Goal: Task Accomplishment & Management: Manage account settings

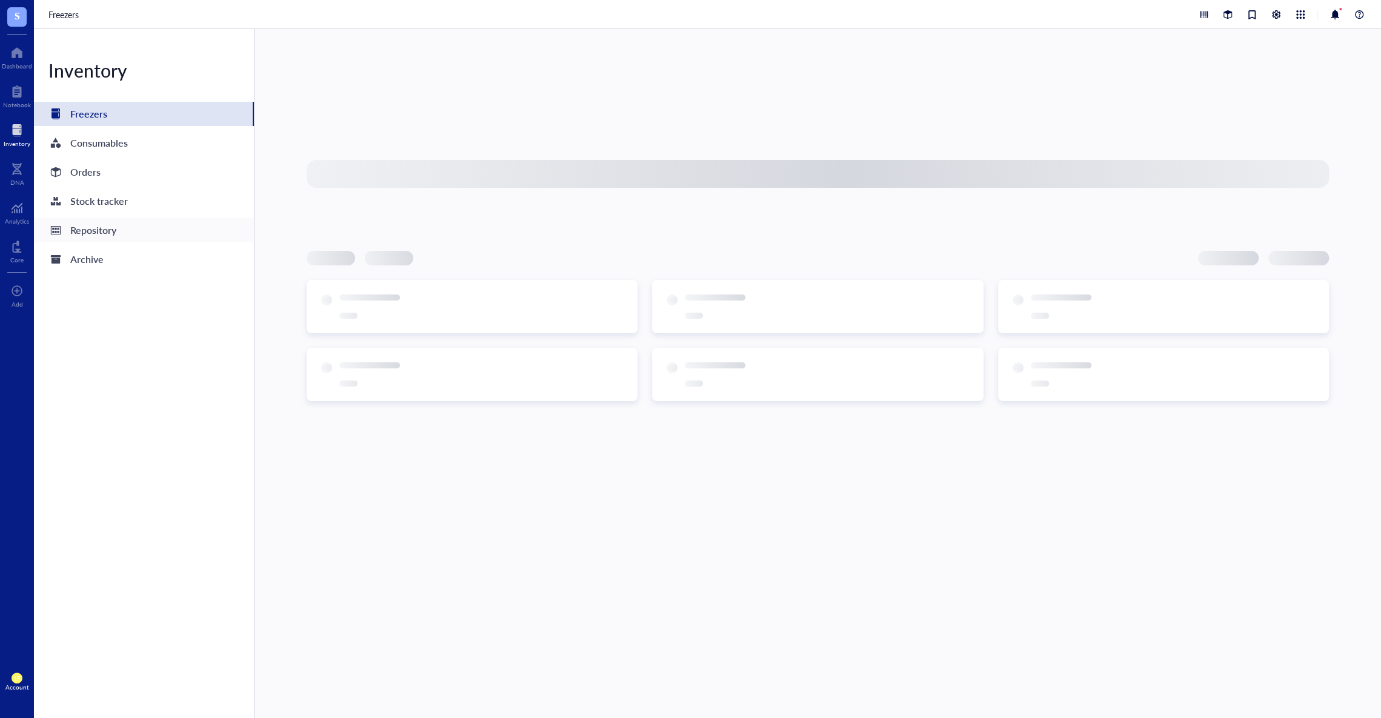
click at [149, 229] on div "Repository" at bounding box center [144, 230] width 220 height 24
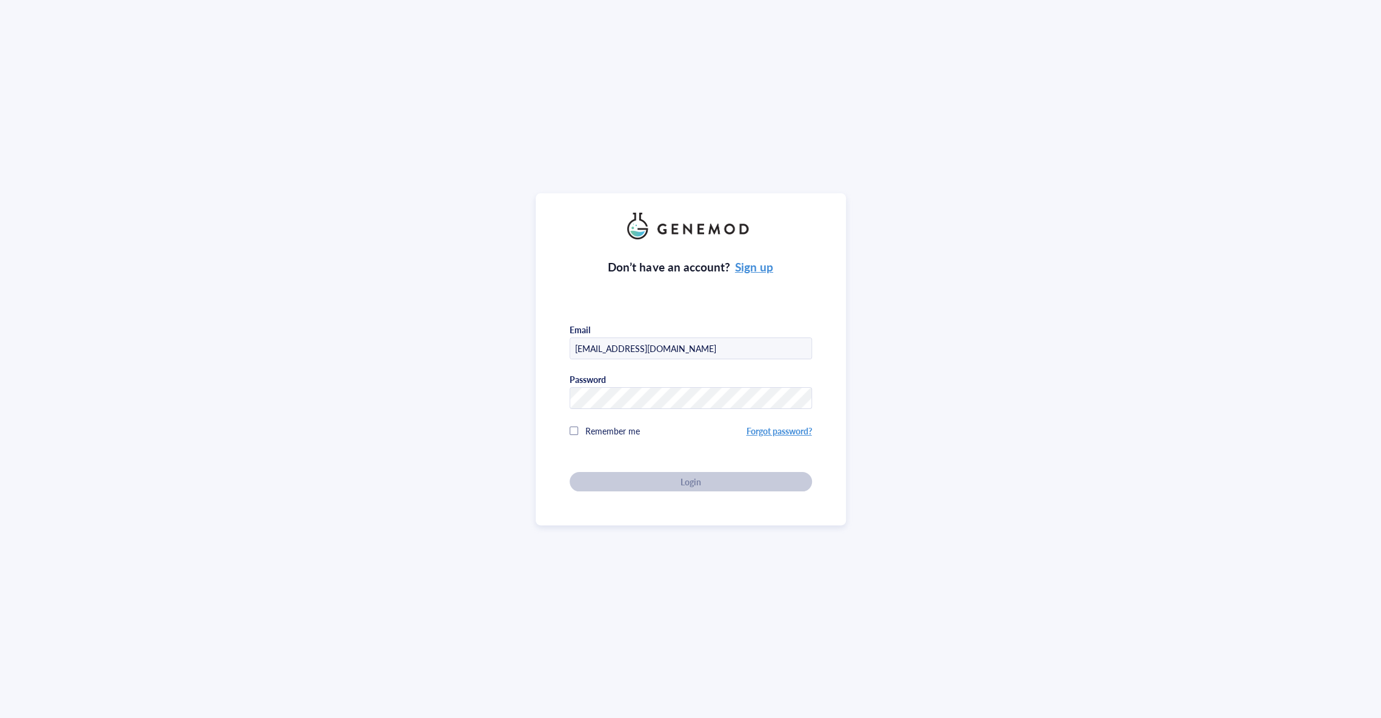
click at [433, 67] on div "Don’t have an account? Sign up Email celltherapy@genemod.net Password Remember …" at bounding box center [690, 359] width 1381 height 718
click at [737, 466] on div "Don’t have an account? Sign up Email celltherapy@genemod.net Password Remember …" at bounding box center [691, 365] width 242 height 252
click at [735, 476] on div "Login" at bounding box center [691, 481] width 204 height 11
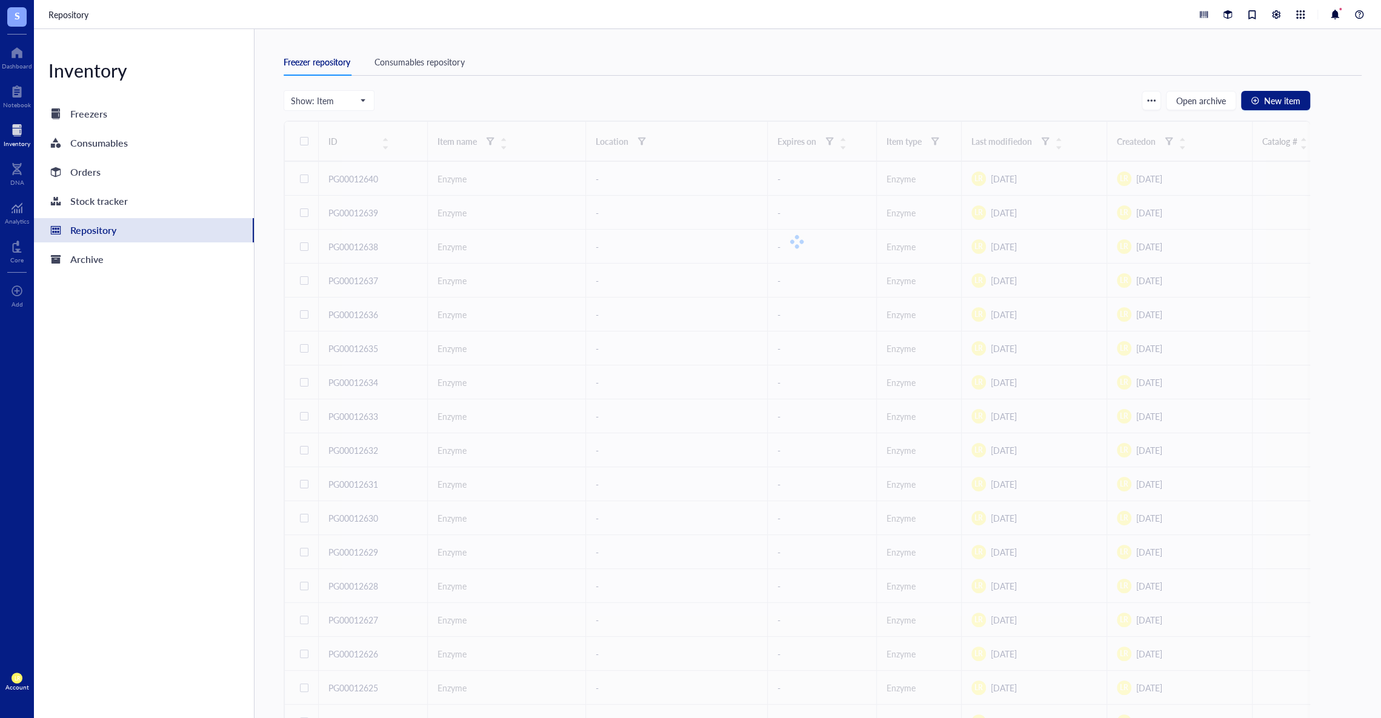
click at [437, 61] on div "Consumables repository" at bounding box center [420, 61] width 90 height 13
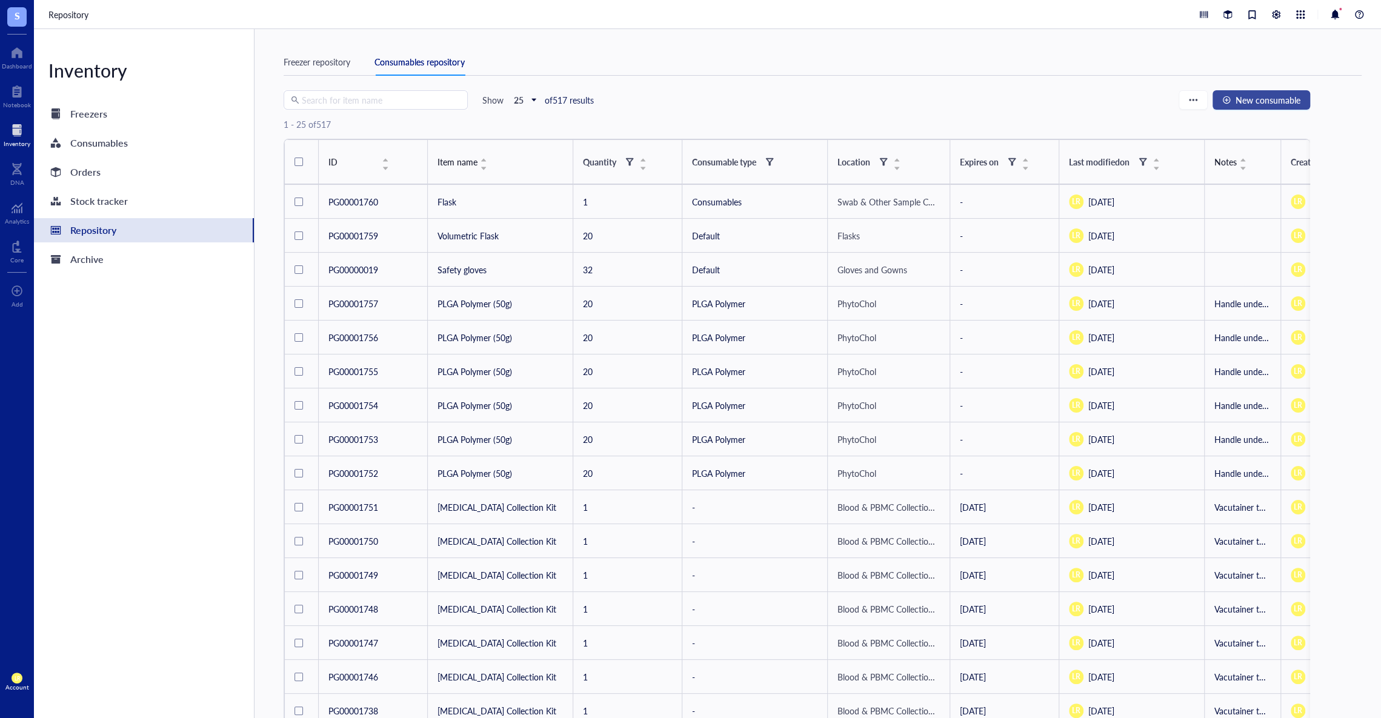
click at [1261, 99] on span "New consumable" at bounding box center [1268, 100] width 65 height 10
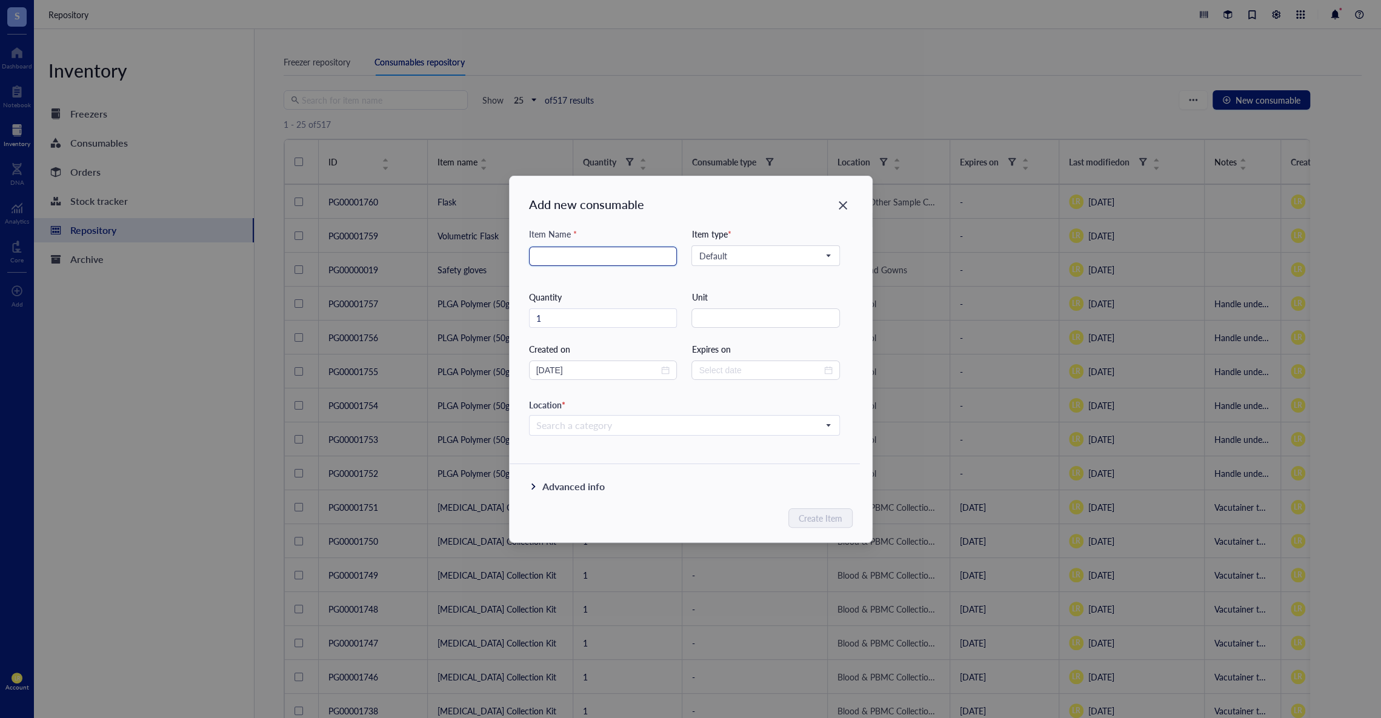
click at [617, 253] on input "search" at bounding box center [603, 256] width 134 height 18
click at [792, 256] on span "Default" at bounding box center [765, 255] width 132 height 11
type input "Flask"
click at [771, 288] on div "Syringe Filters" at bounding box center [764, 296] width 145 height 19
click at [695, 427] on input "search" at bounding box center [679, 425] width 286 height 18
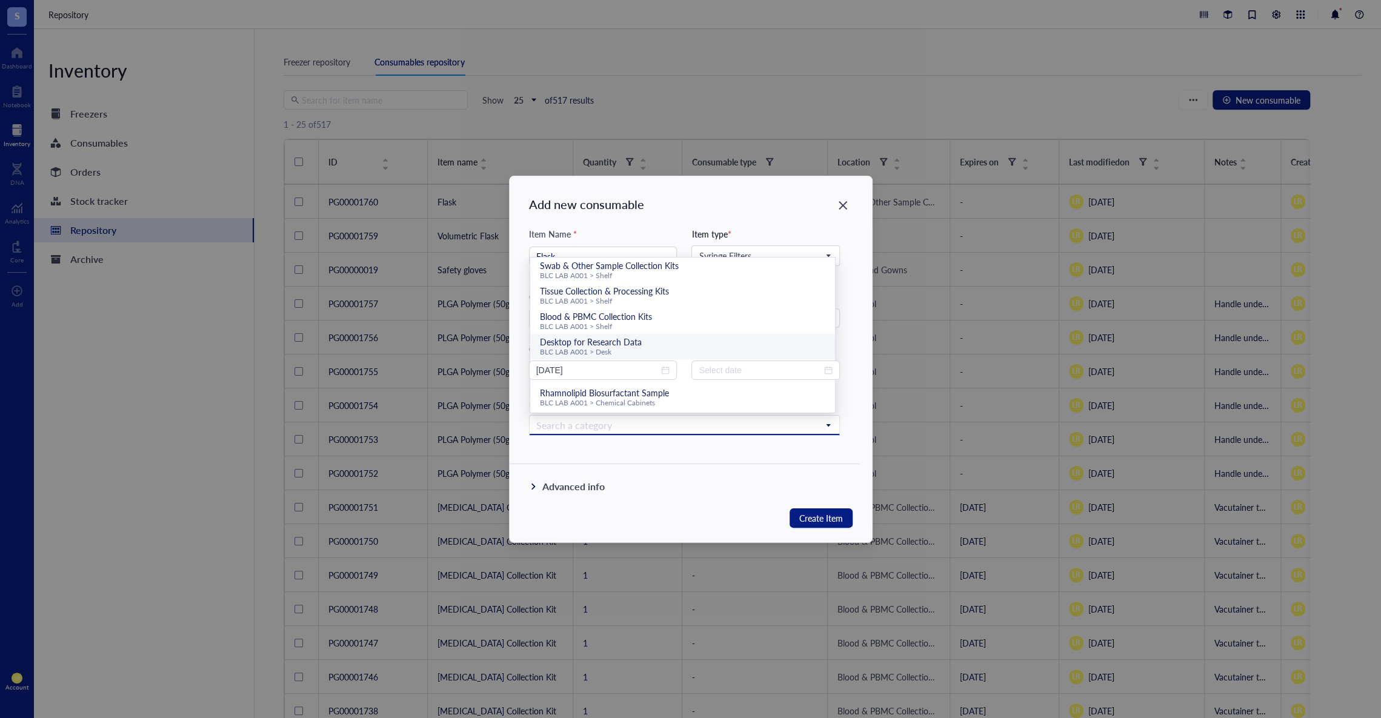
click at [727, 341] on div "Desktop for Research Data BLC LAB A001 > Desk" at bounding box center [683, 346] width 286 height 21
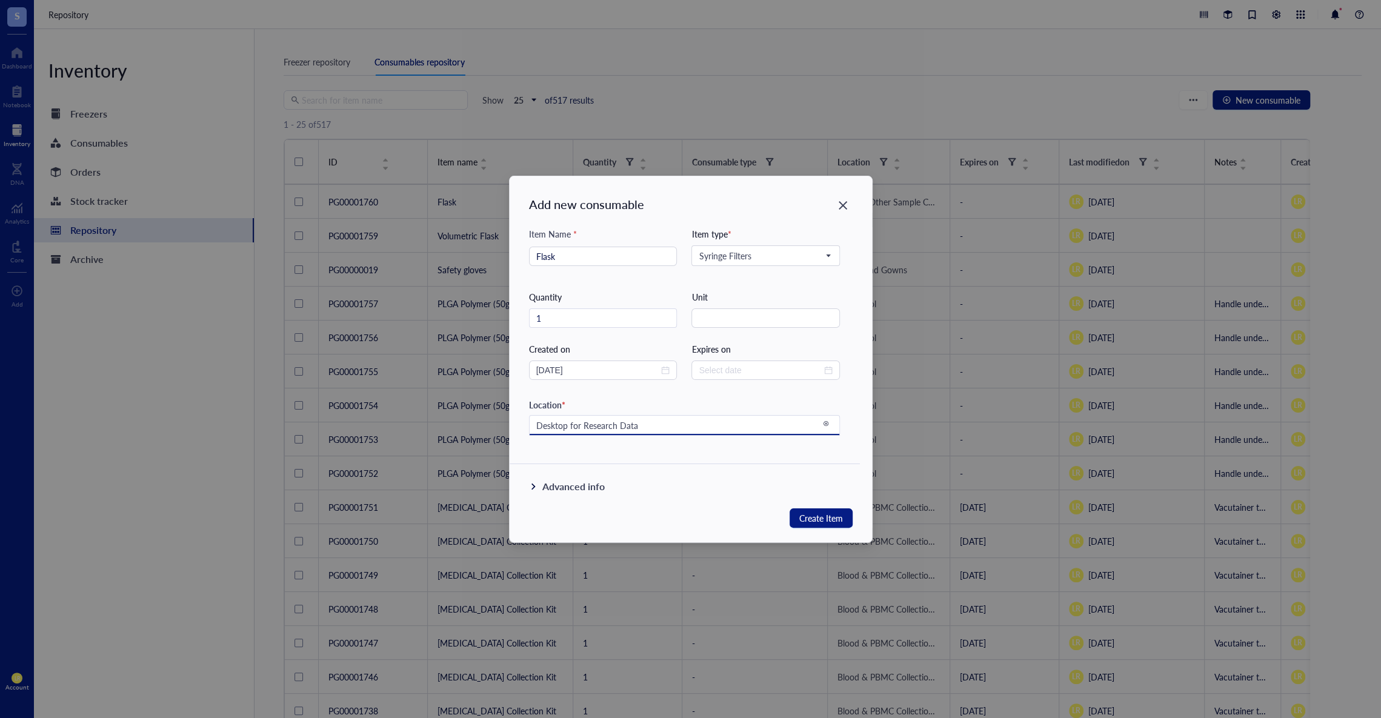
click at [713, 472] on div "Advanced info" at bounding box center [685, 496] width 350 height 63
click at [818, 513] on span "Create Item" at bounding box center [822, 518] width 44 height 16
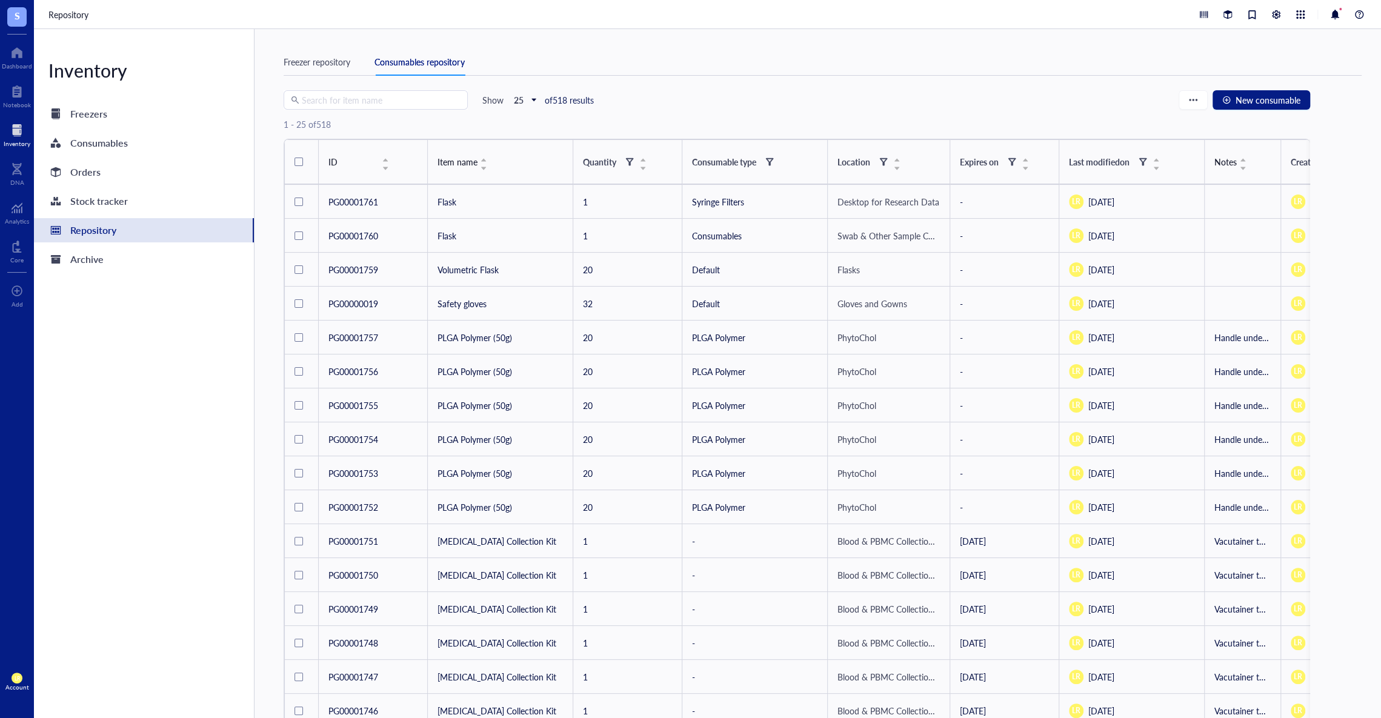
click at [322, 58] on div "Freezer repository" at bounding box center [317, 61] width 67 height 13
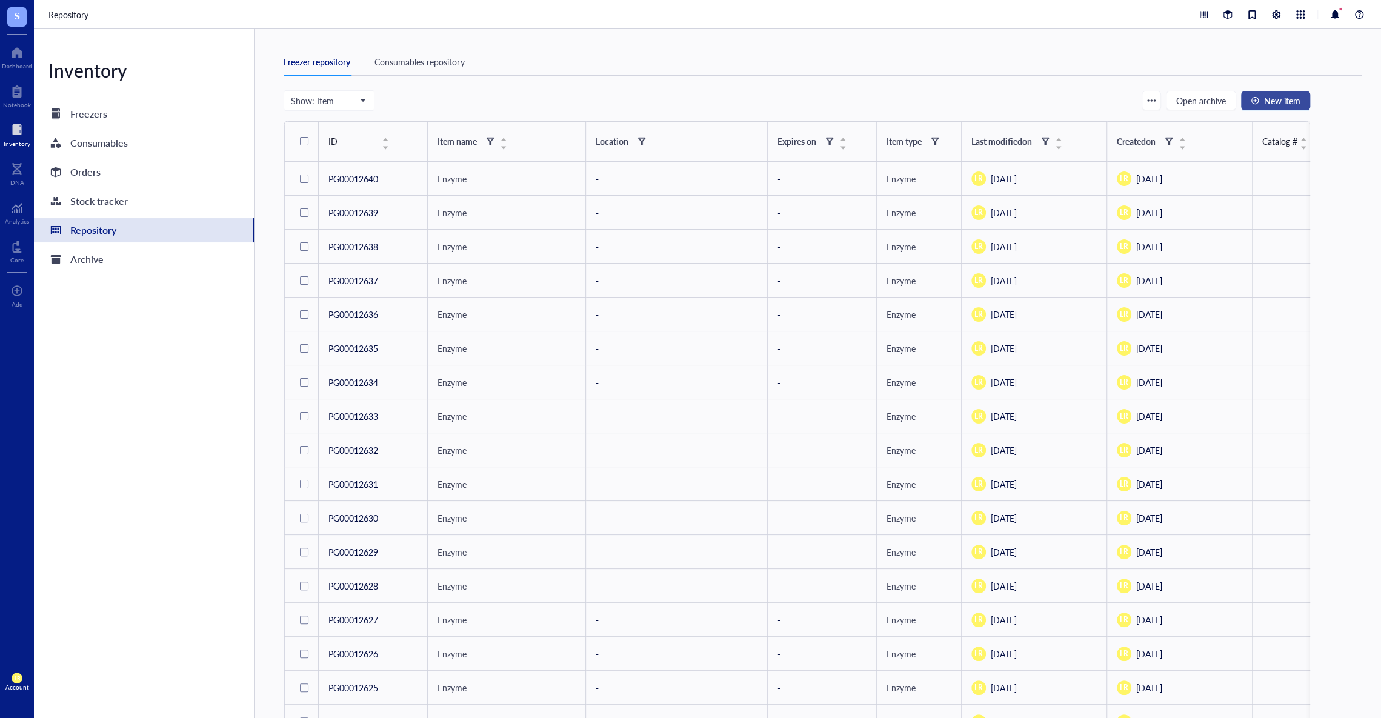
click at [1280, 93] on button "New item" at bounding box center [1275, 100] width 69 height 19
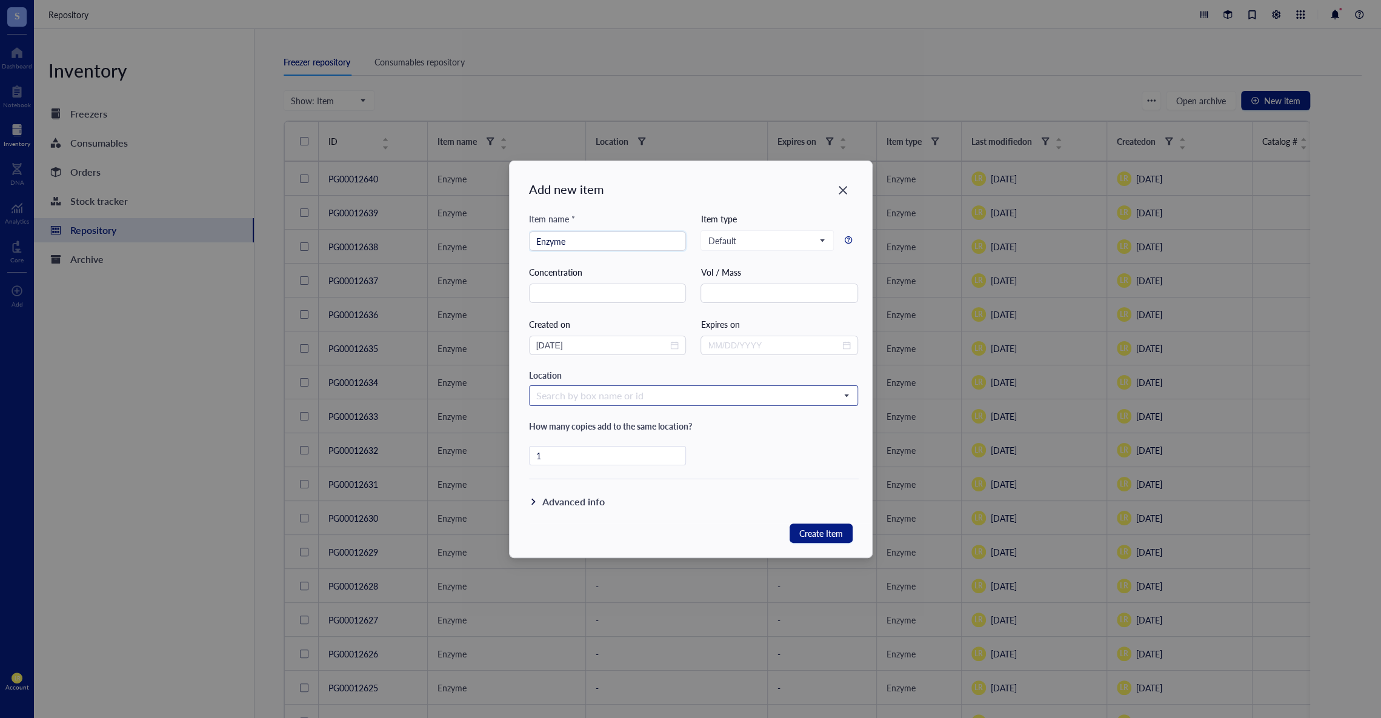
type input "Enzyme"
click at [649, 388] on input "search" at bounding box center [688, 396] width 304 height 18
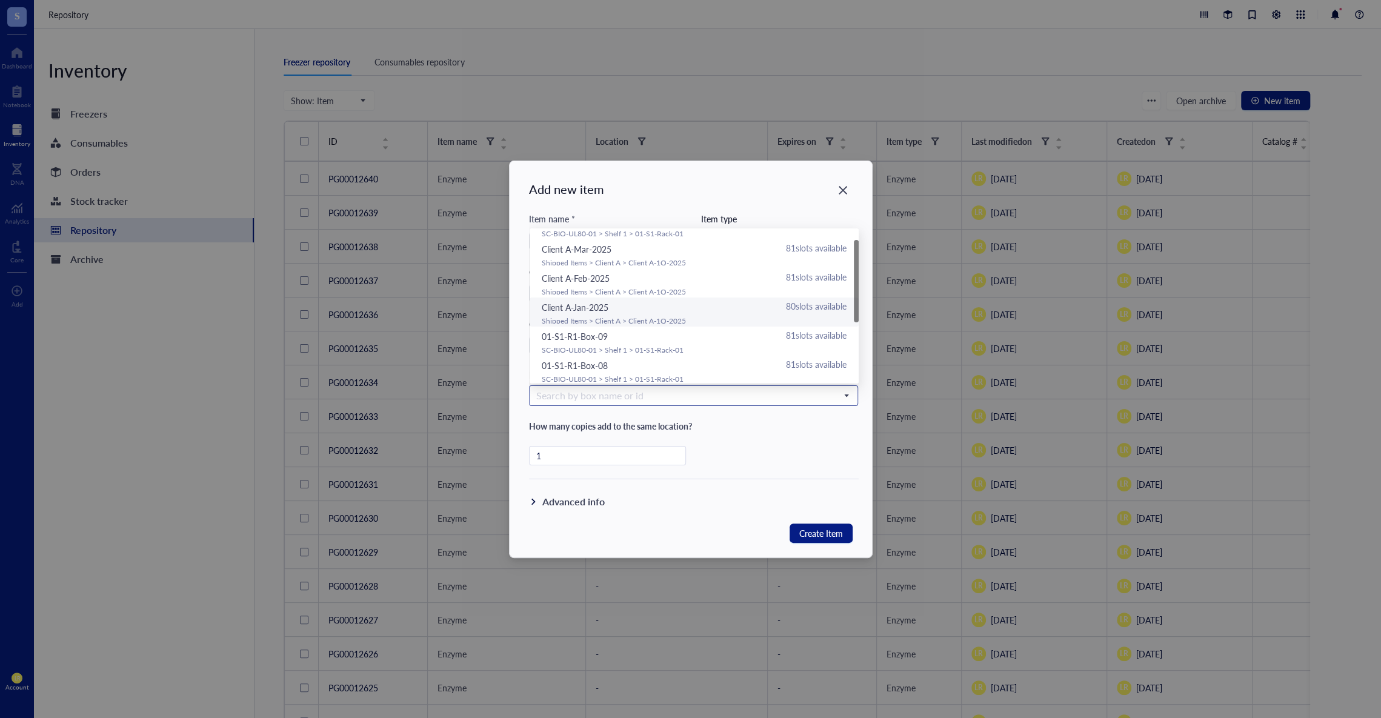
scroll to position [28, 0]
click at [750, 312] on div "Shipped Items > Client A > Client A-1Q-2025" at bounding box center [694, 312] width 305 height 10
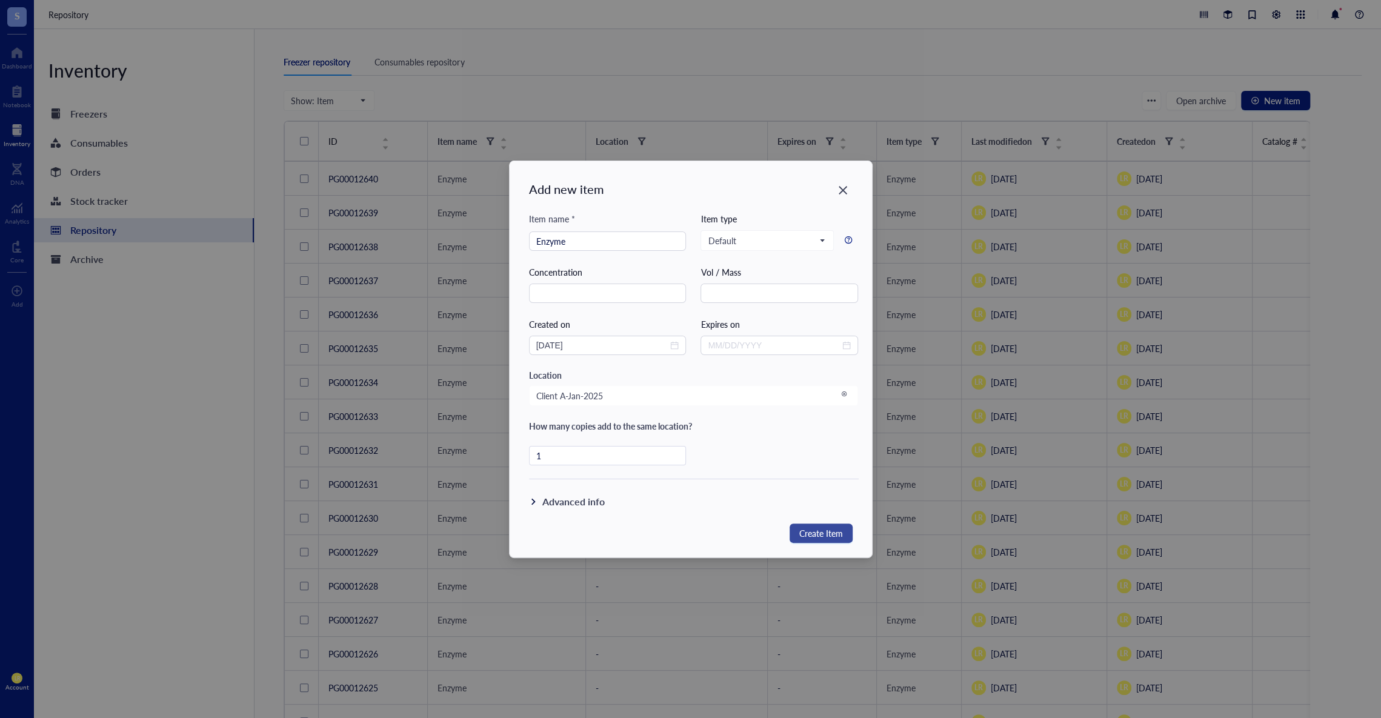
click at [818, 530] on span "Create Item" at bounding box center [822, 534] width 44 height 16
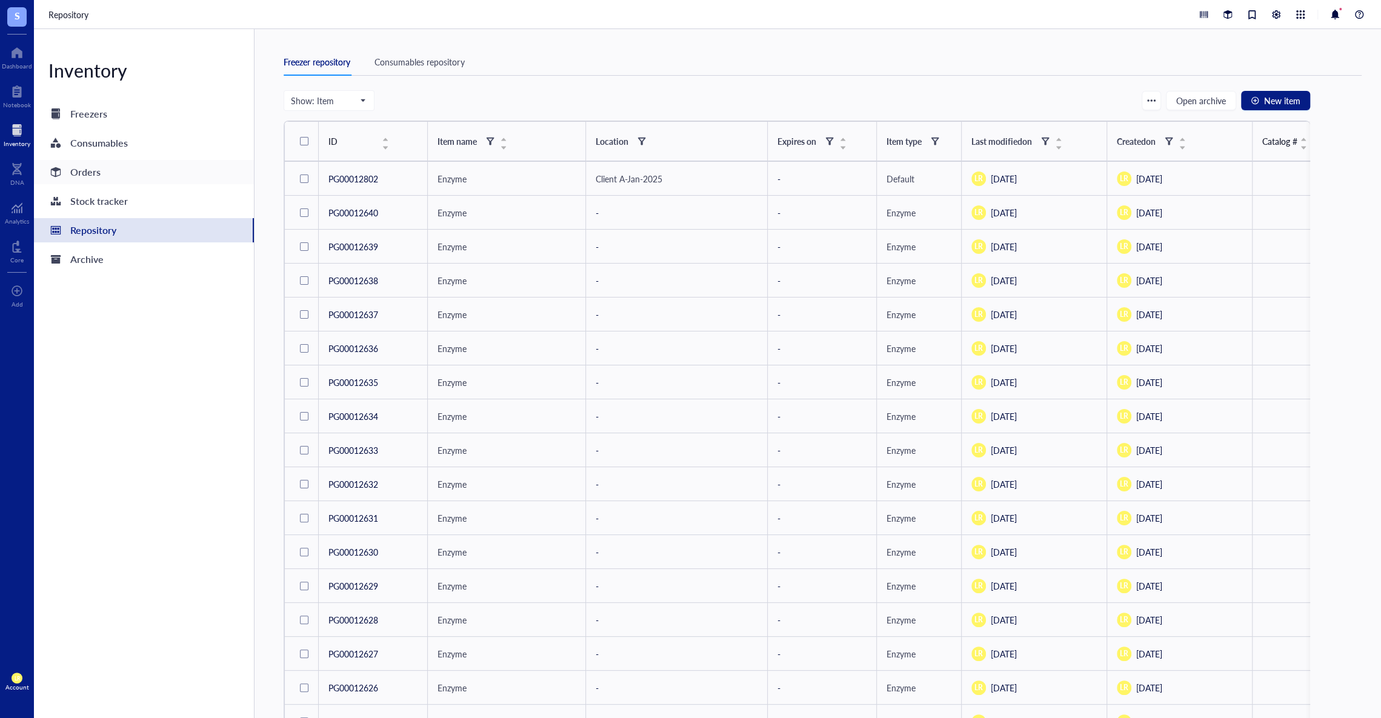
click at [142, 170] on div "Orders" at bounding box center [144, 172] width 220 height 24
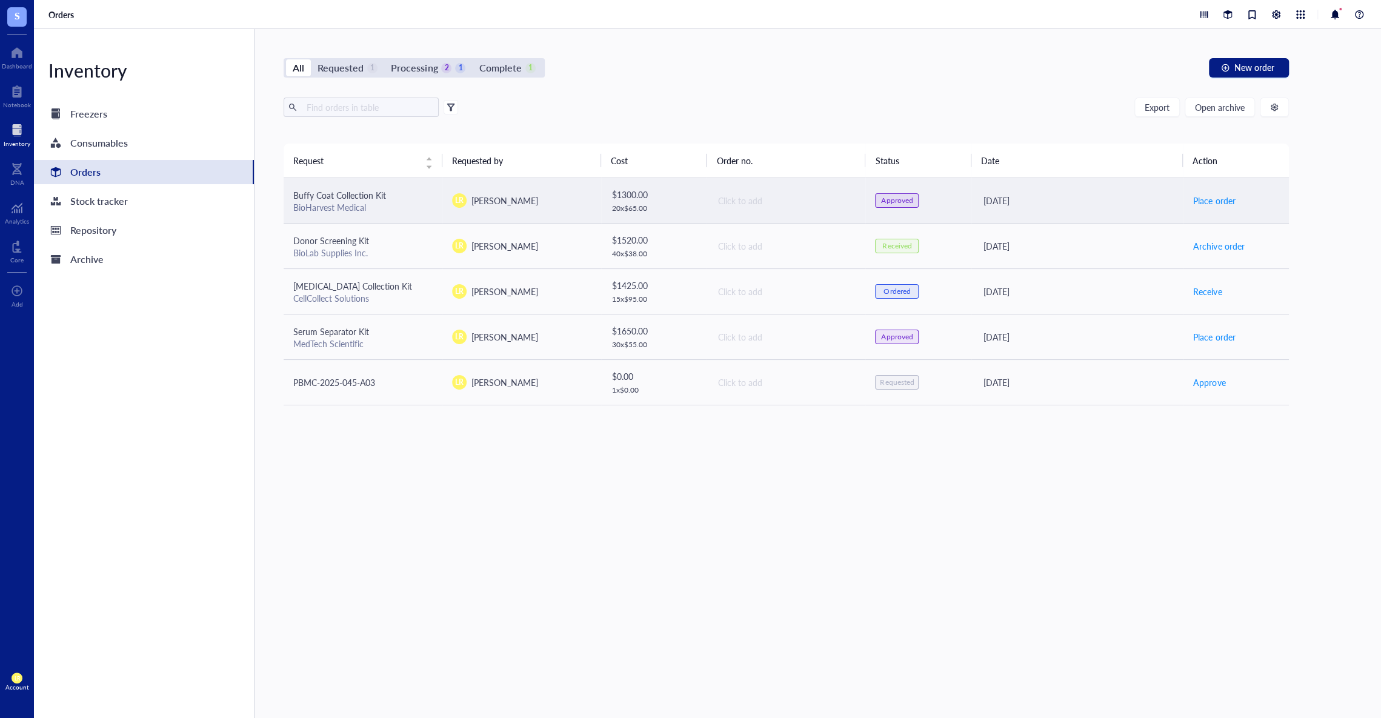
click at [667, 212] on div "20 x $ 65.00" at bounding box center [654, 209] width 85 height 10
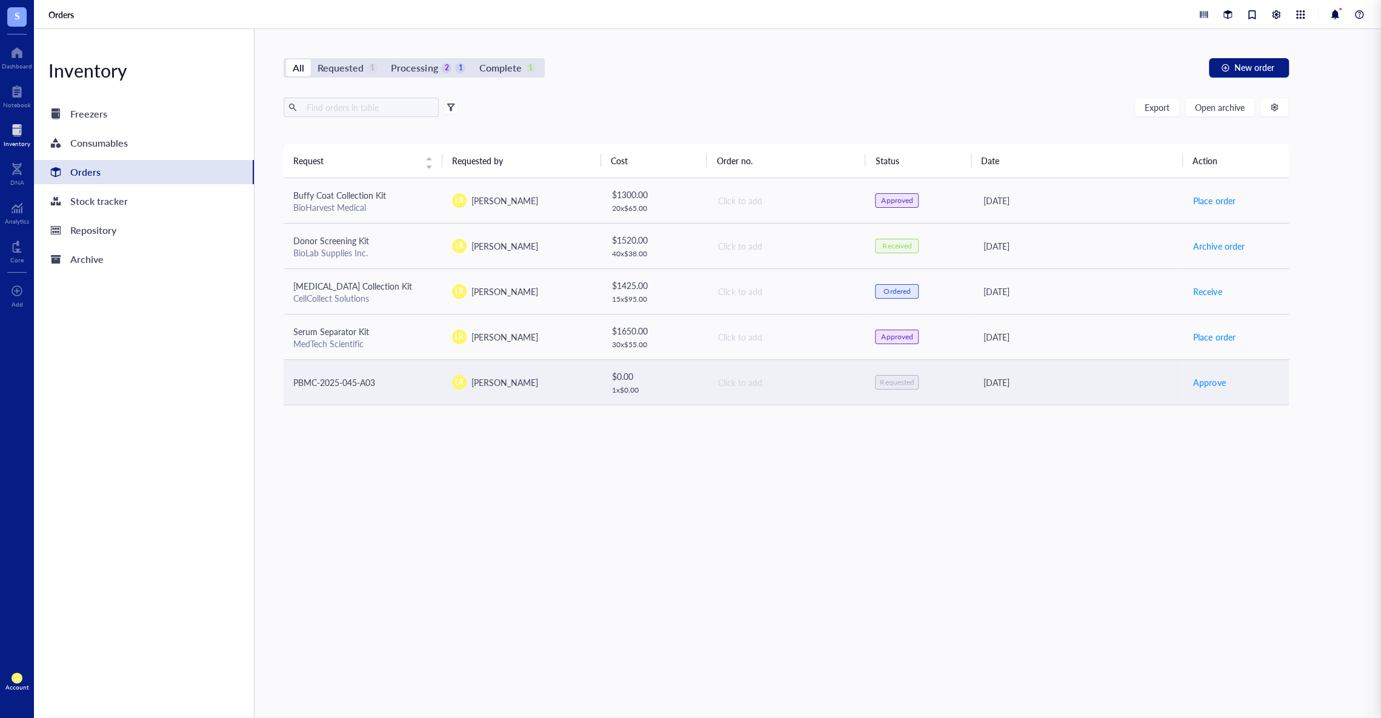
click at [675, 392] on div "1 x $ 0.00" at bounding box center [654, 391] width 85 height 10
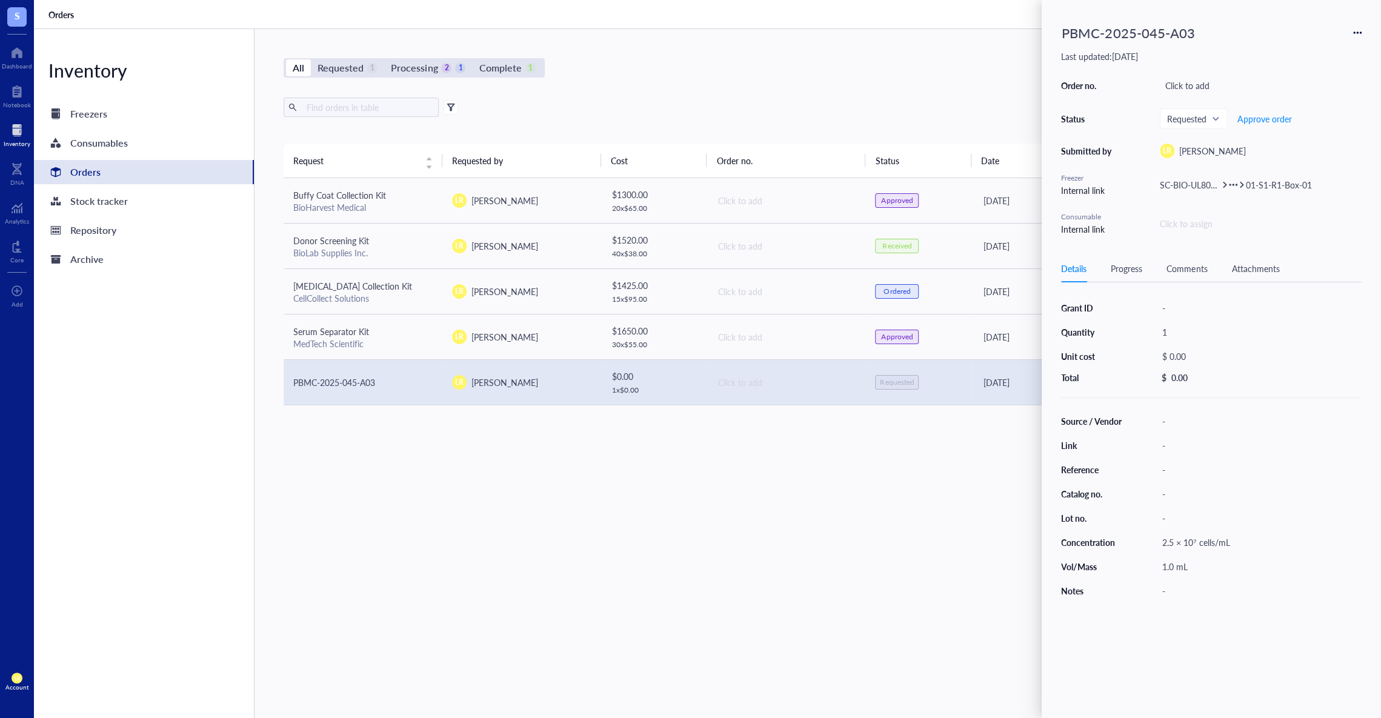
click at [784, 59] on div "All Requested 1 Processing 2 1 Complete 1 New order" at bounding box center [787, 67] width 1006 height 19
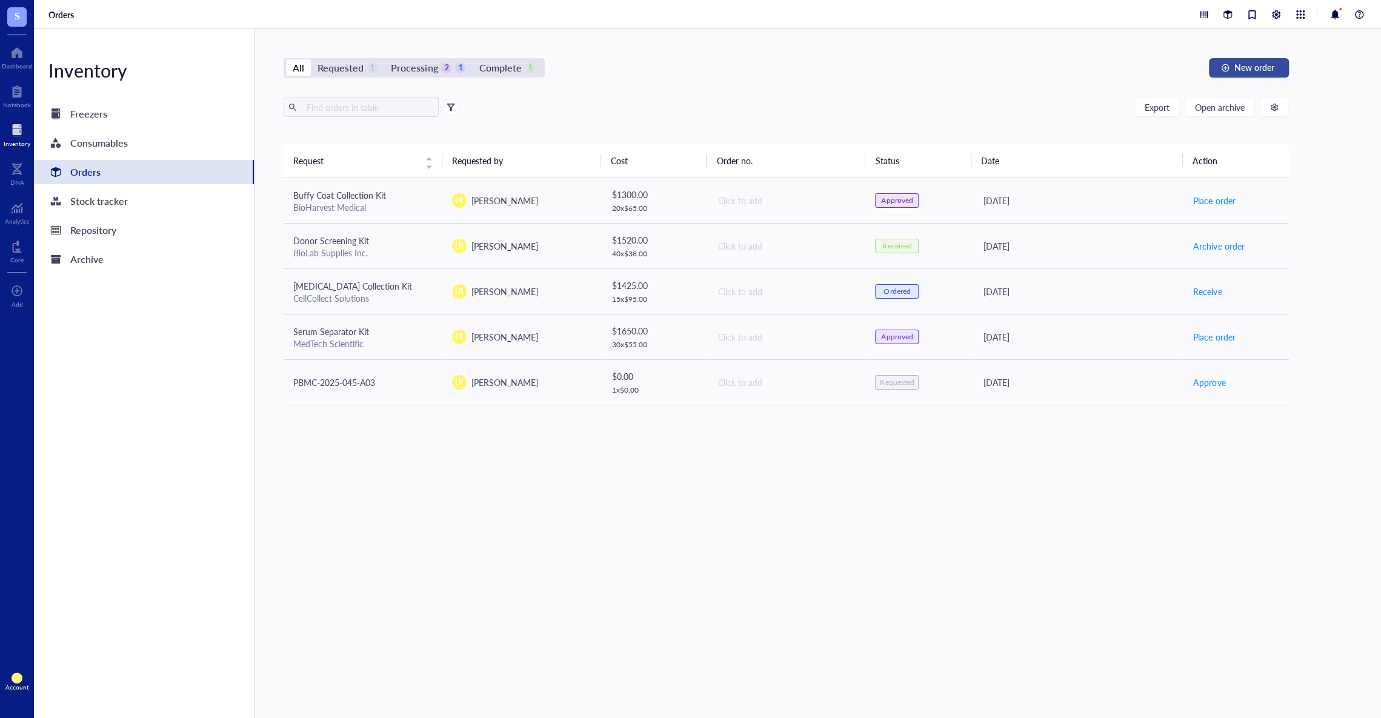
click at [1254, 70] on span "New order" at bounding box center [1255, 67] width 40 height 10
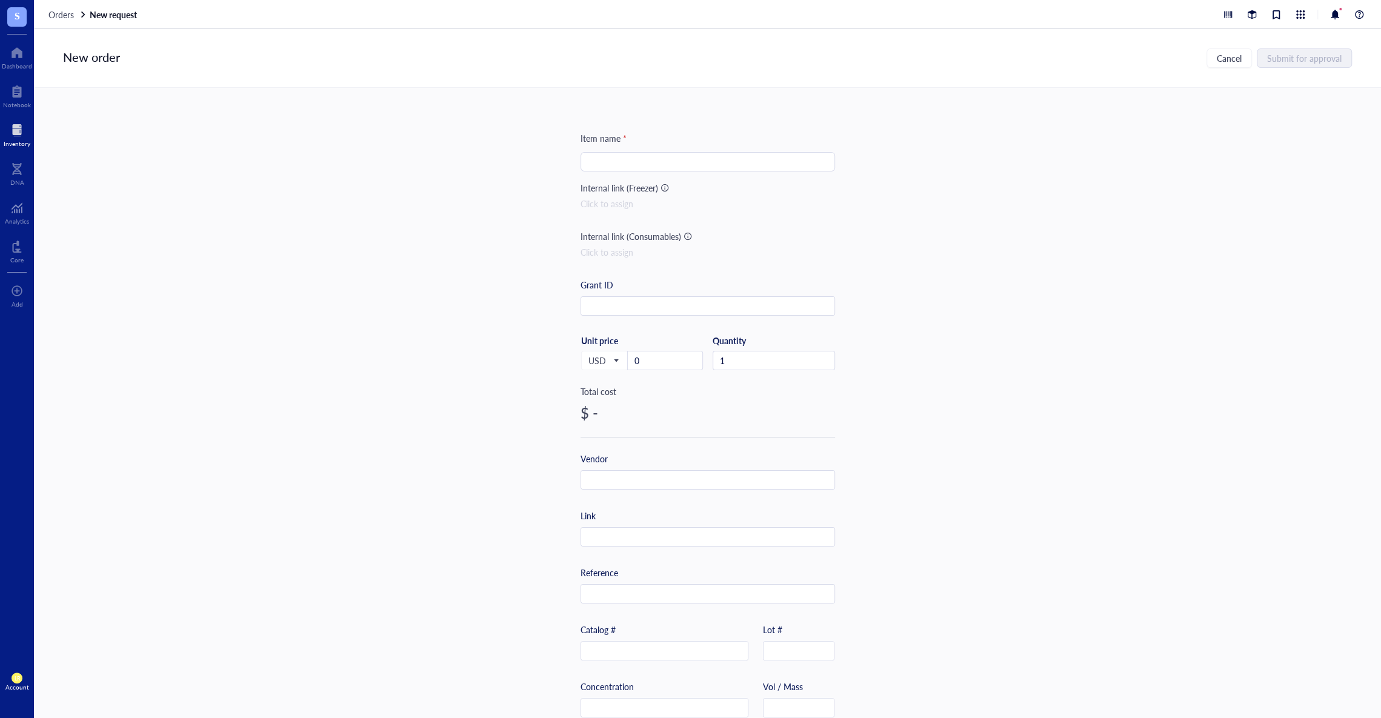
click at [715, 163] on input "search" at bounding box center [708, 162] width 240 height 18
click at [690, 187] on div "Buffy Coat Collection Kit" at bounding box center [704, 185] width 235 height 13
type input "Buffy Coat Collection Kit"
click at [613, 202] on div "Click to assign" at bounding box center [708, 203] width 255 height 13
click at [700, 122] on div "Shipped Items" at bounding box center [704, 119] width 297 height 18
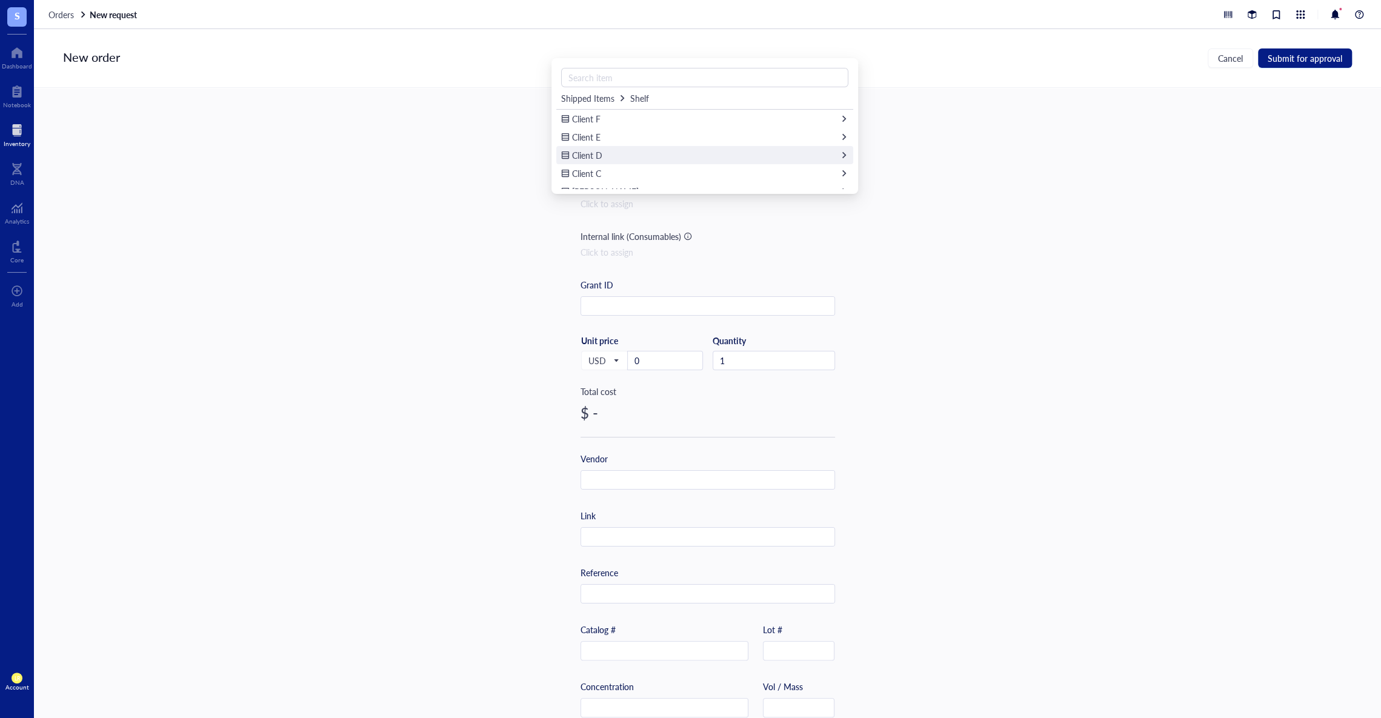
scroll to position [29, 0]
click at [723, 178] on div "Client A" at bounding box center [704, 181] width 297 height 18
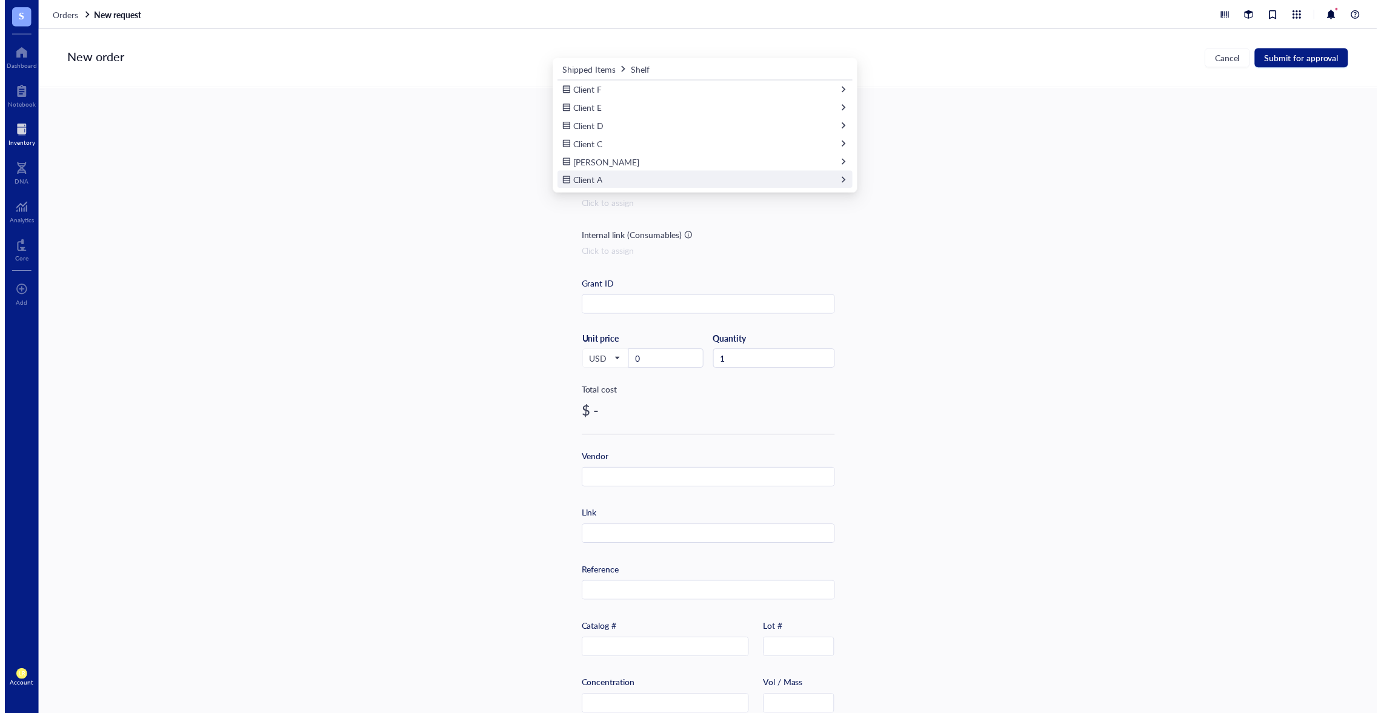
scroll to position [0, 0]
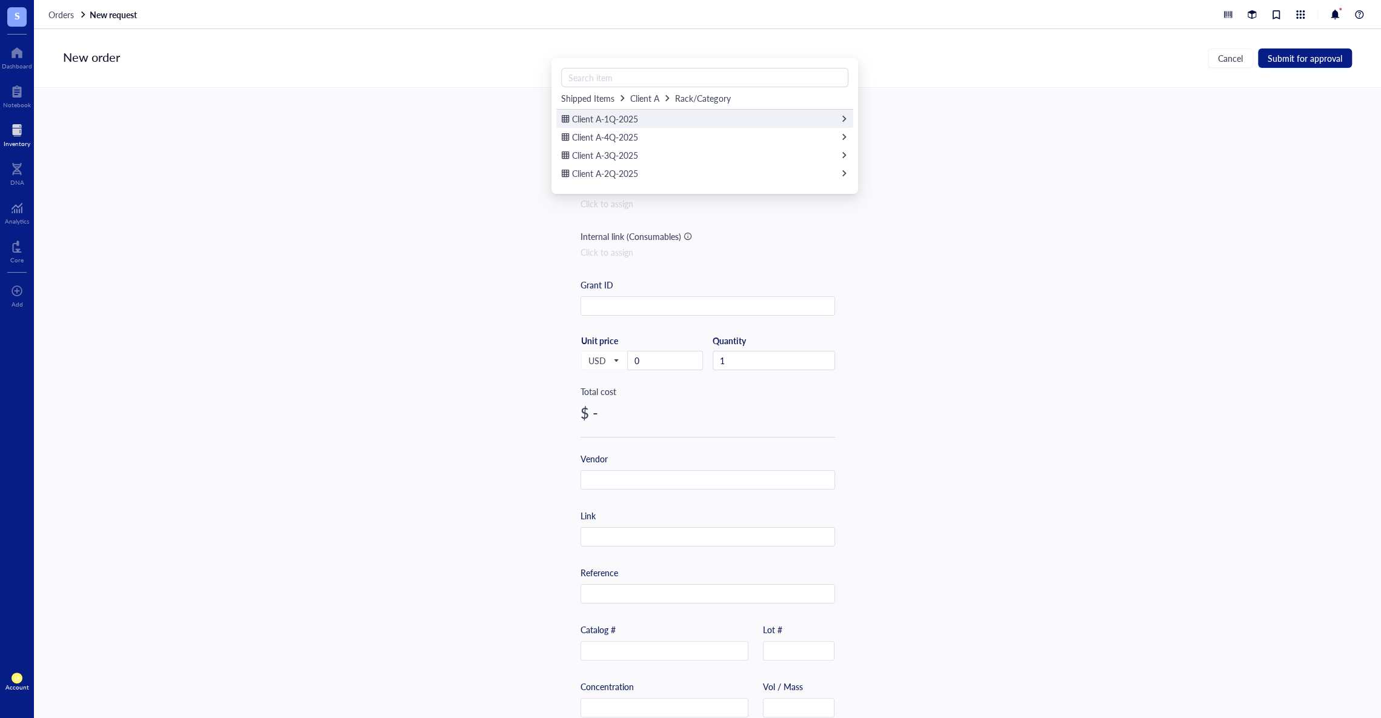
click at [753, 116] on div "Client A-1Q-2025" at bounding box center [704, 119] width 297 height 18
click at [770, 118] on div "Client A-Jan-2025" at bounding box center [704, 119] width 297 height 18
click at [825, 140] on button "Add new item" at bounding box center [704, 139] width 287 height 19
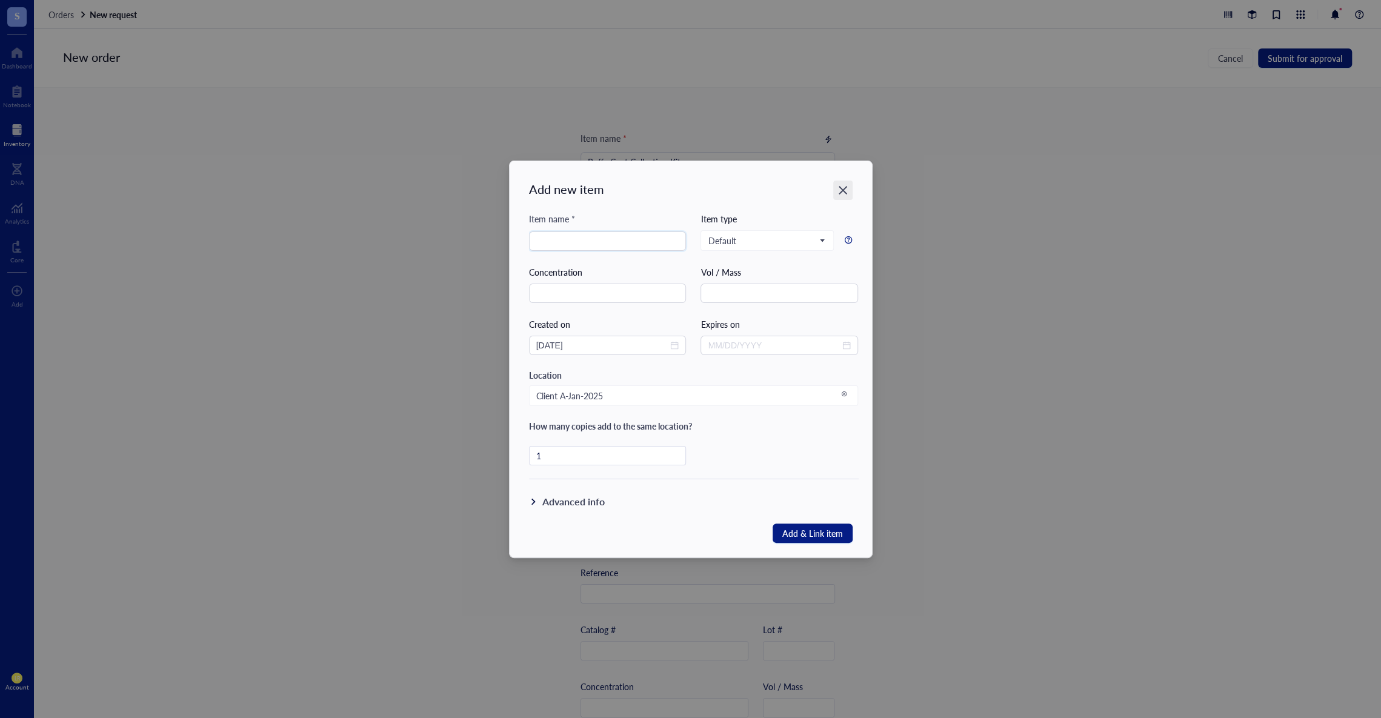
click at [849, 190] on div "Close" at bounding box center [842, 190] width 19 height 19
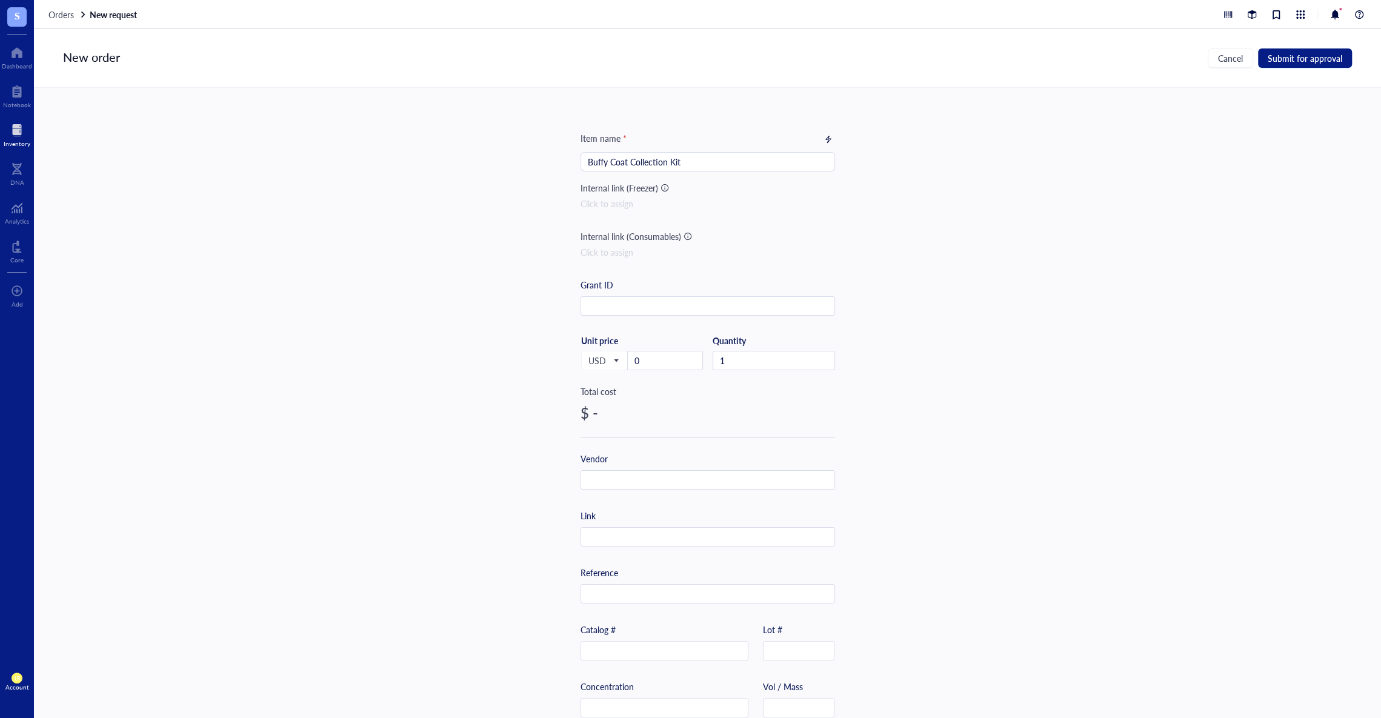
click at [607, 205] on div "Click to assign" at bounding box center [708, 203] width 255 height 13
click at [839, 164] on div "Link" at bounding box center [841, 163] width 13 height 11
click at [1305, 62] on span "Submit for approval" at bounding box center [1305, 58] width 75 height 10
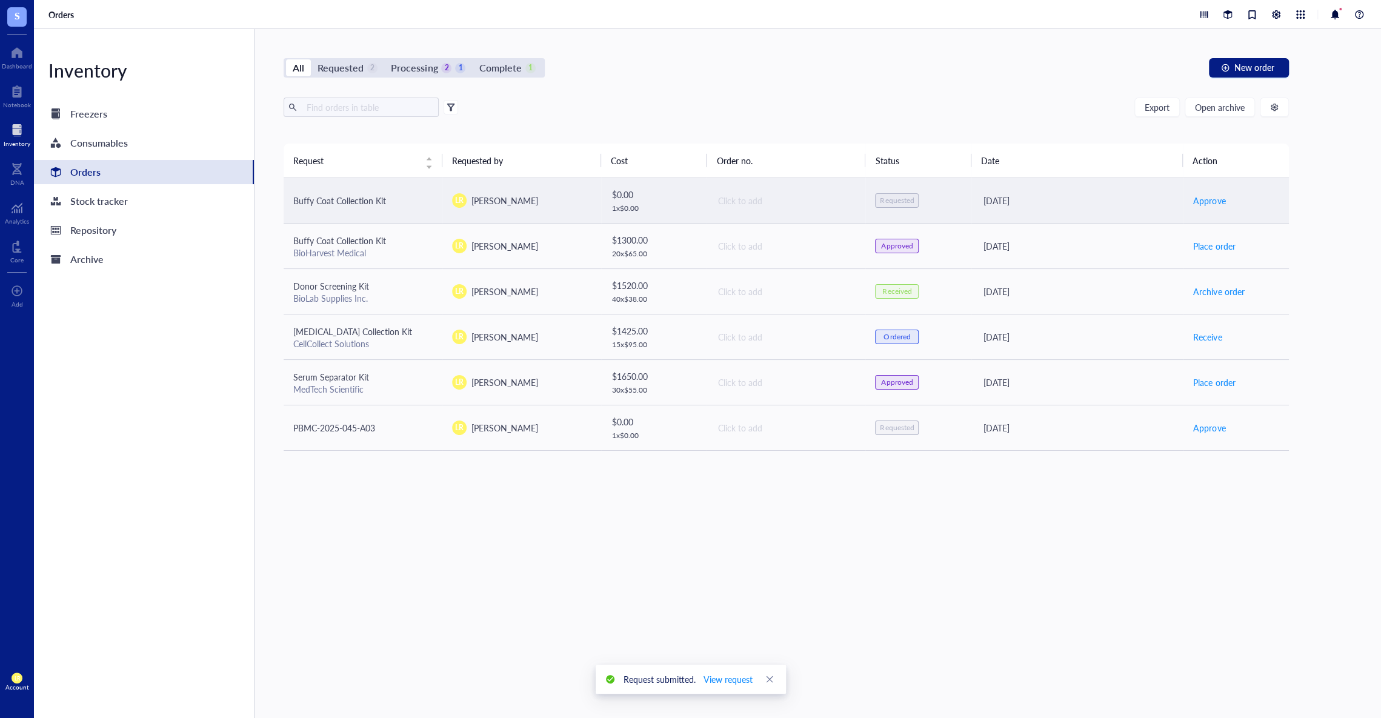
click at [459, 204] on span "LR" at bounding box center [459, 200] width 8 height 11
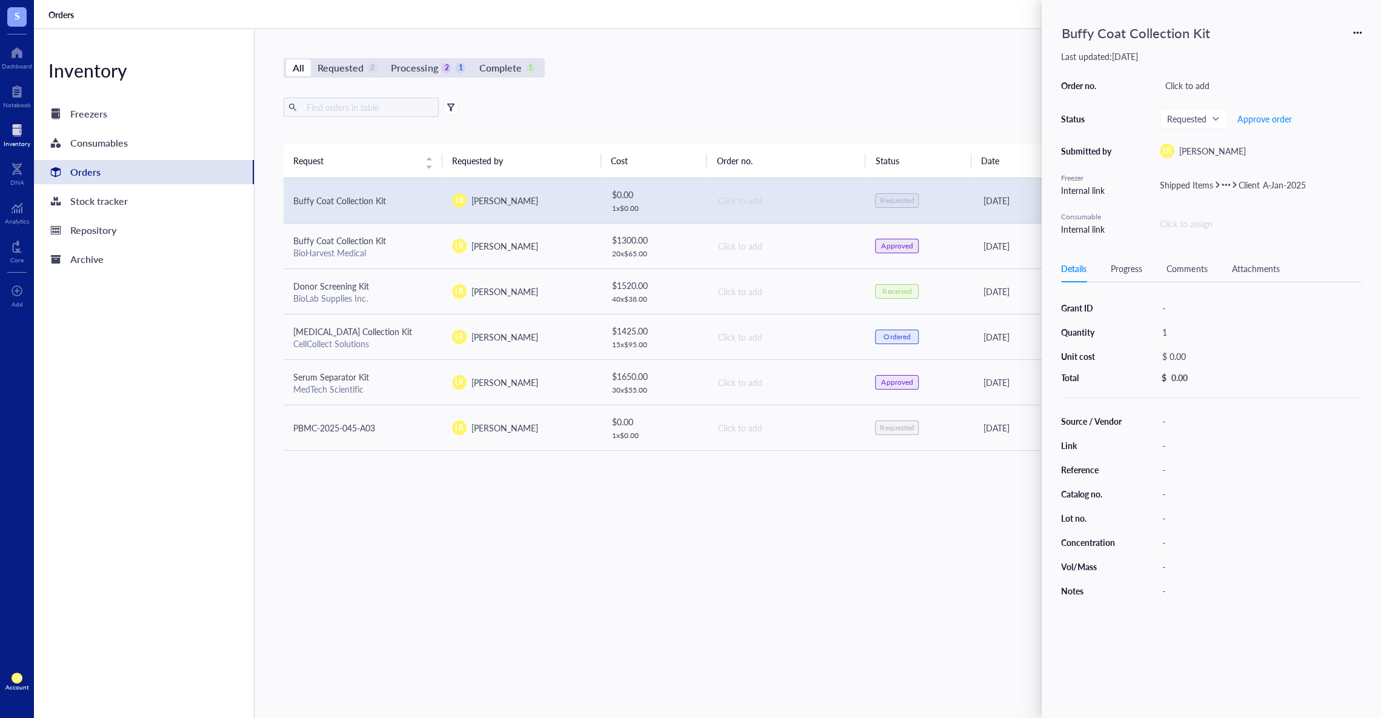
click at [1354, 36] on icon at bounding box center [1358, 32] width 8 height 8
click at [1337, 70] on span "Add to freezer" at bounding box center [1318, 69] width 69 height 13
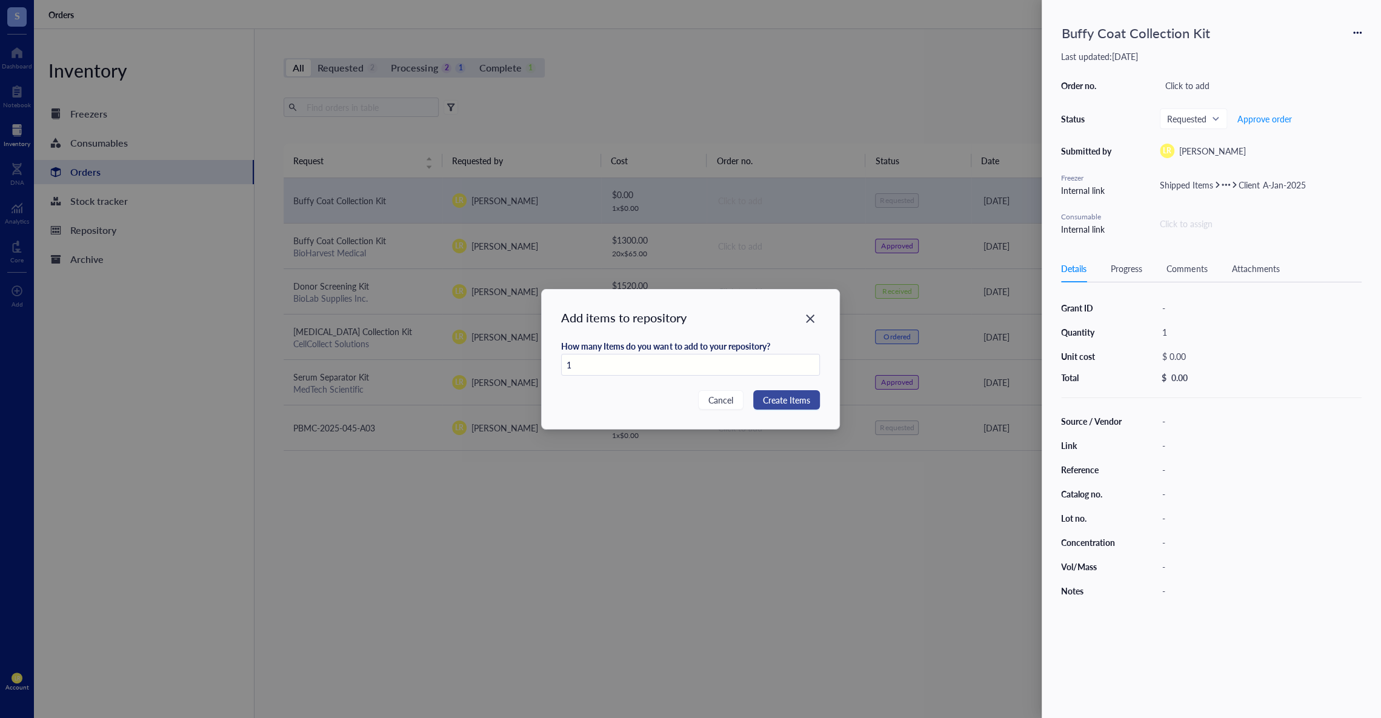
click at [808, 399] on span "Create Items" at bounding box center [786, 399] width 47 height 13
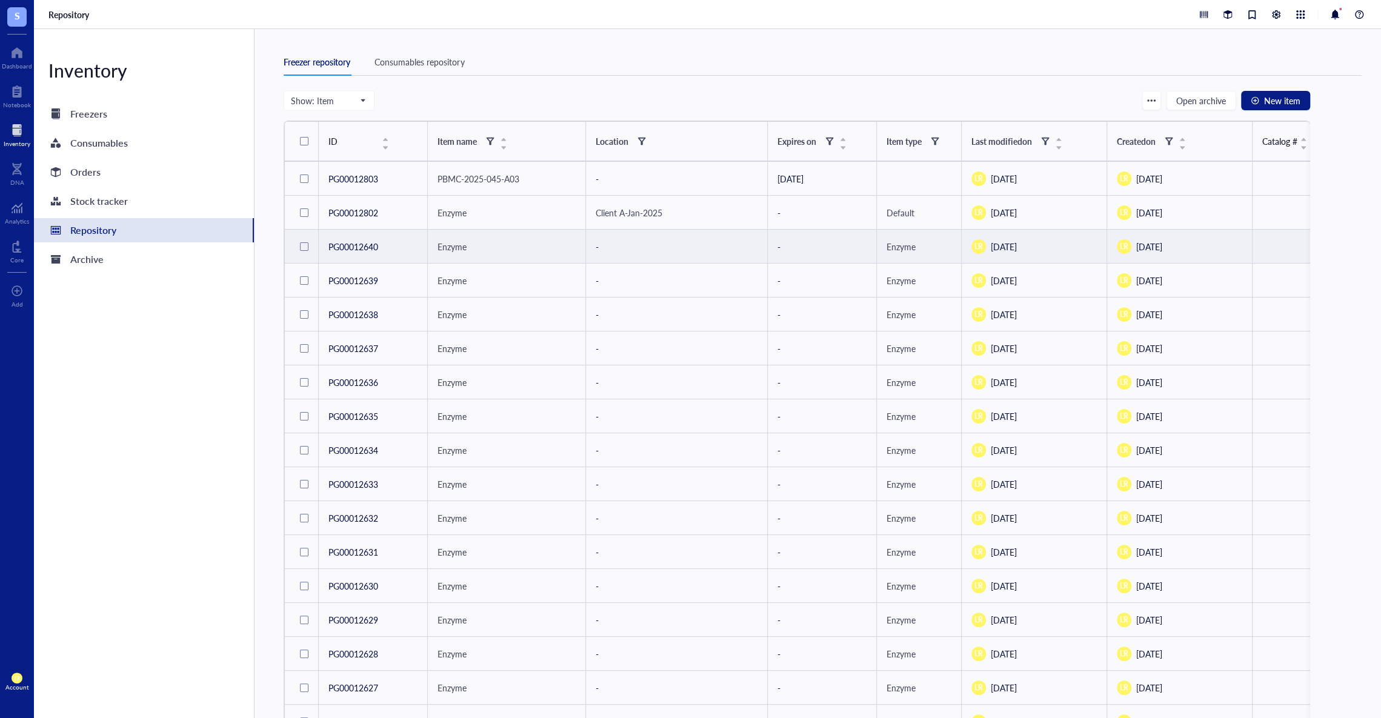
click at [554, 249] on div "Enzyme" at bounding box center [507, 246] width 138 height 13
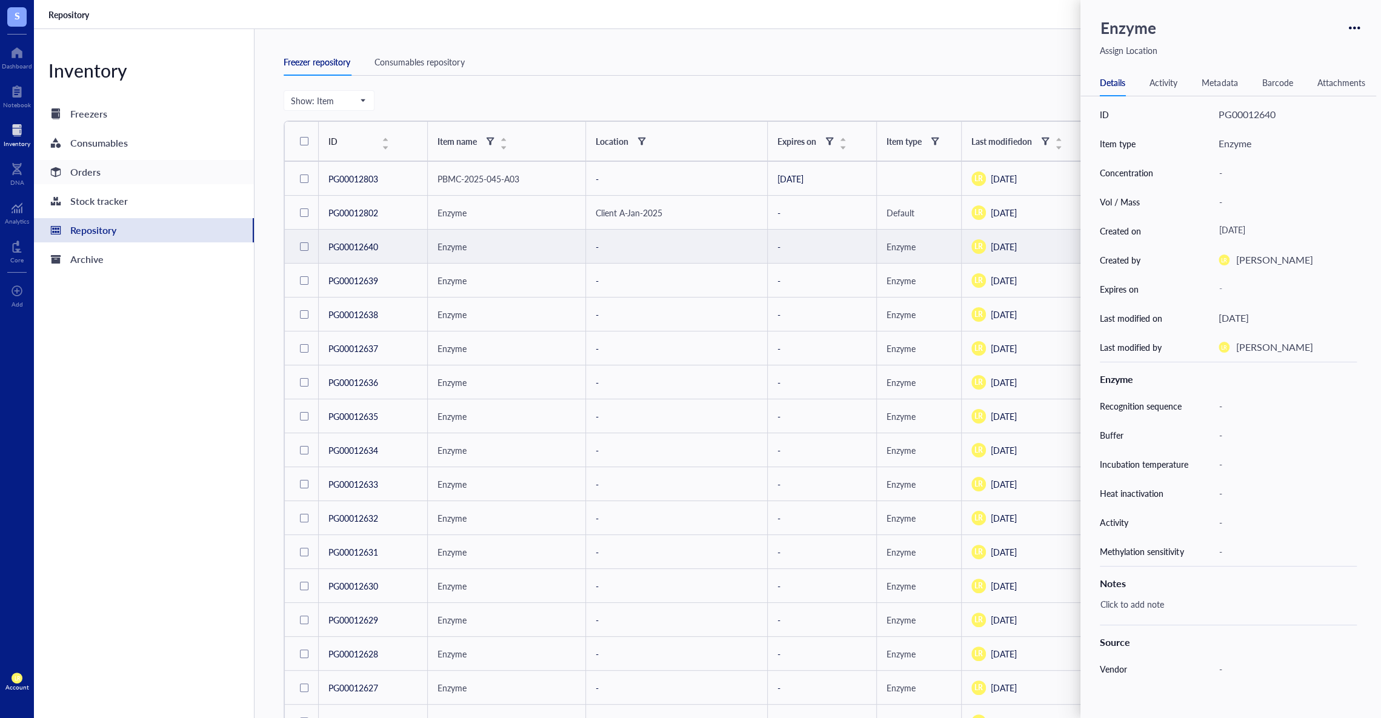
click at [112, 165] on div "Orders" at bounding box center [144, 172] width 220 height 24
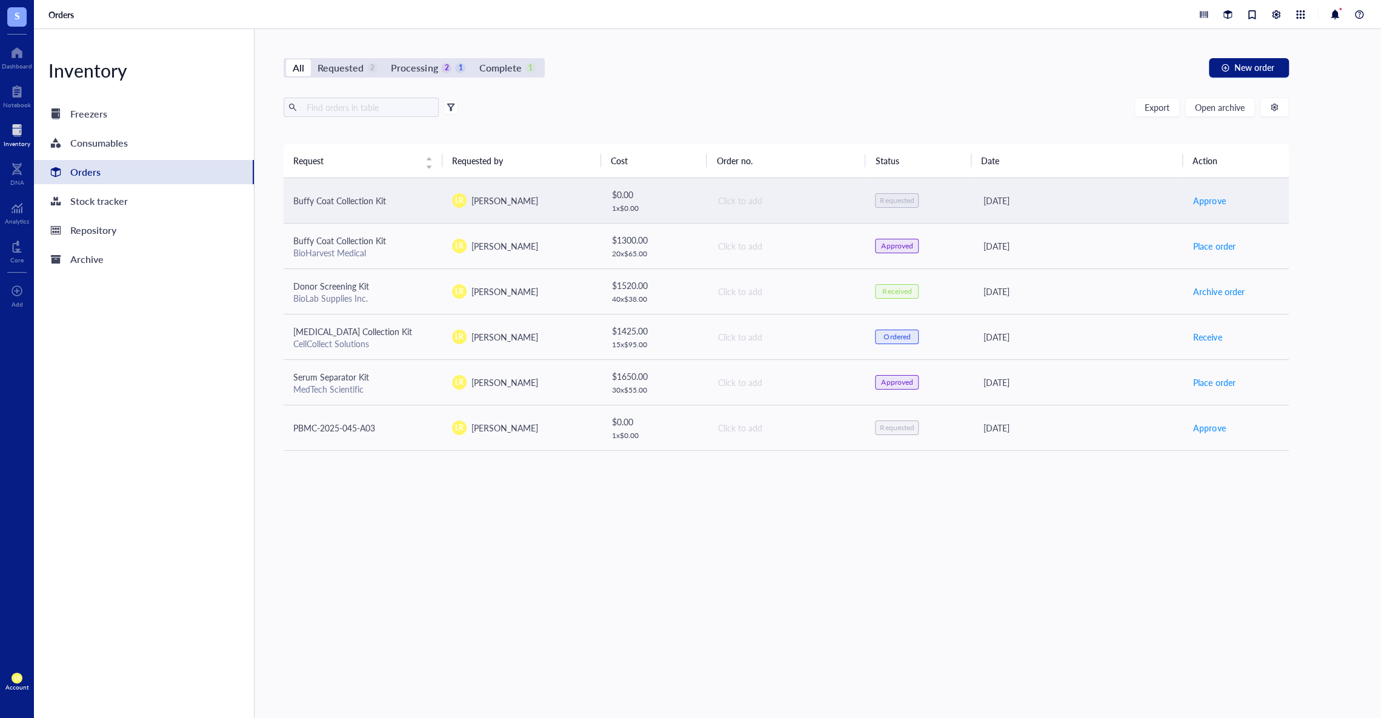
click at [461, 204] on span "LR" at bounding box center [459, 200] width 8 height 11
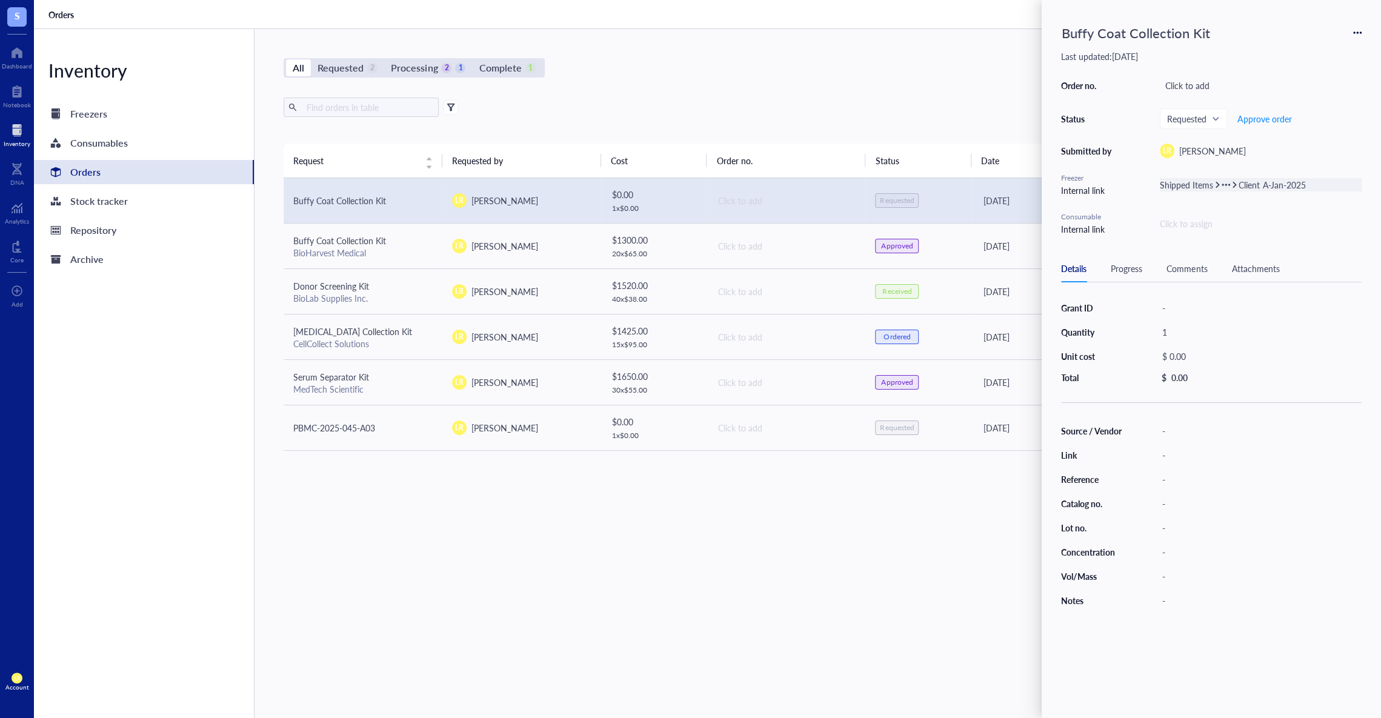
click at [1299, 179] on span "Client A-Jan-2025" at bounding box center [1272, 185] width 67 height 12
click at [1062, 12] on div "Buffy Coat Collection Kit Last updated: August 26, 2025 Order no. Click to add …" at bounding box center [1211, 356] width 339 height 713
click at [1275, 185] on span "Client A-Jan-2025" at bounding box center [1272, 185] width 67 height 12
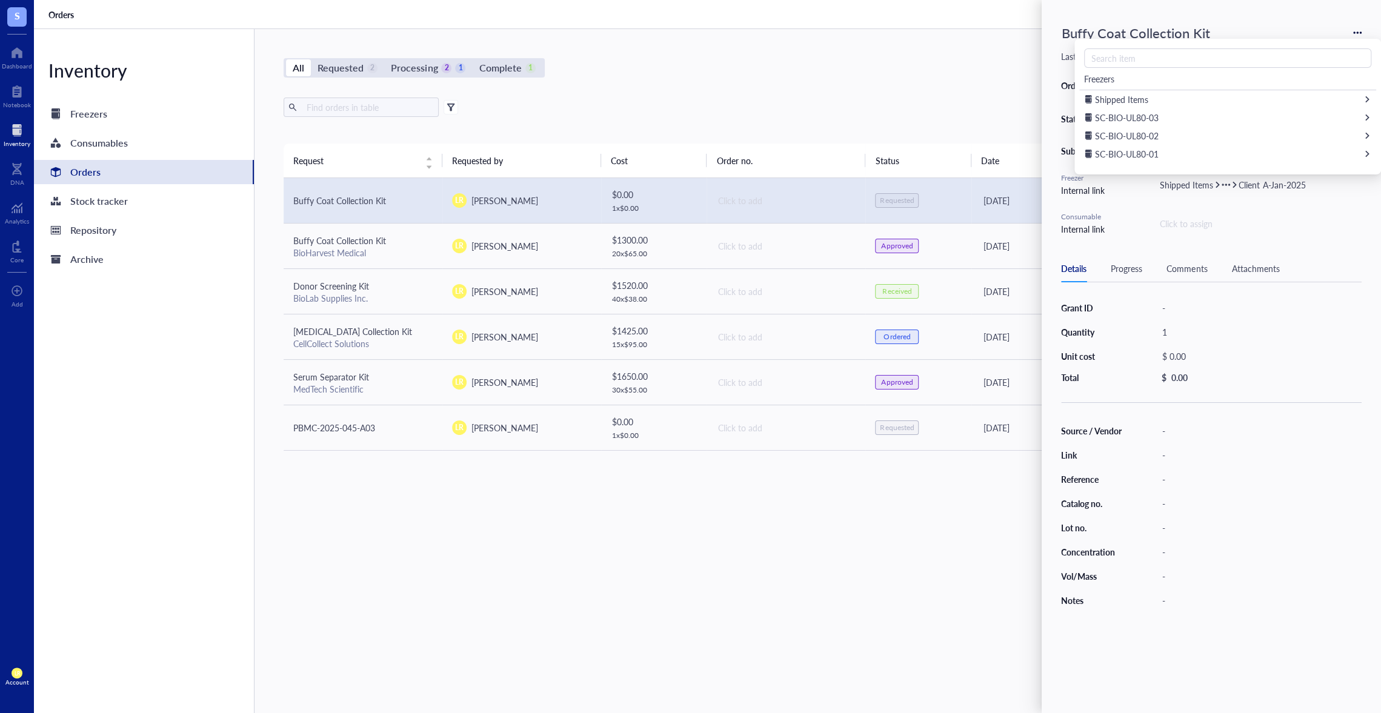
click at [1069, 185] on div "Internal link" at bounding box center [1088, 190] width 55 height 13
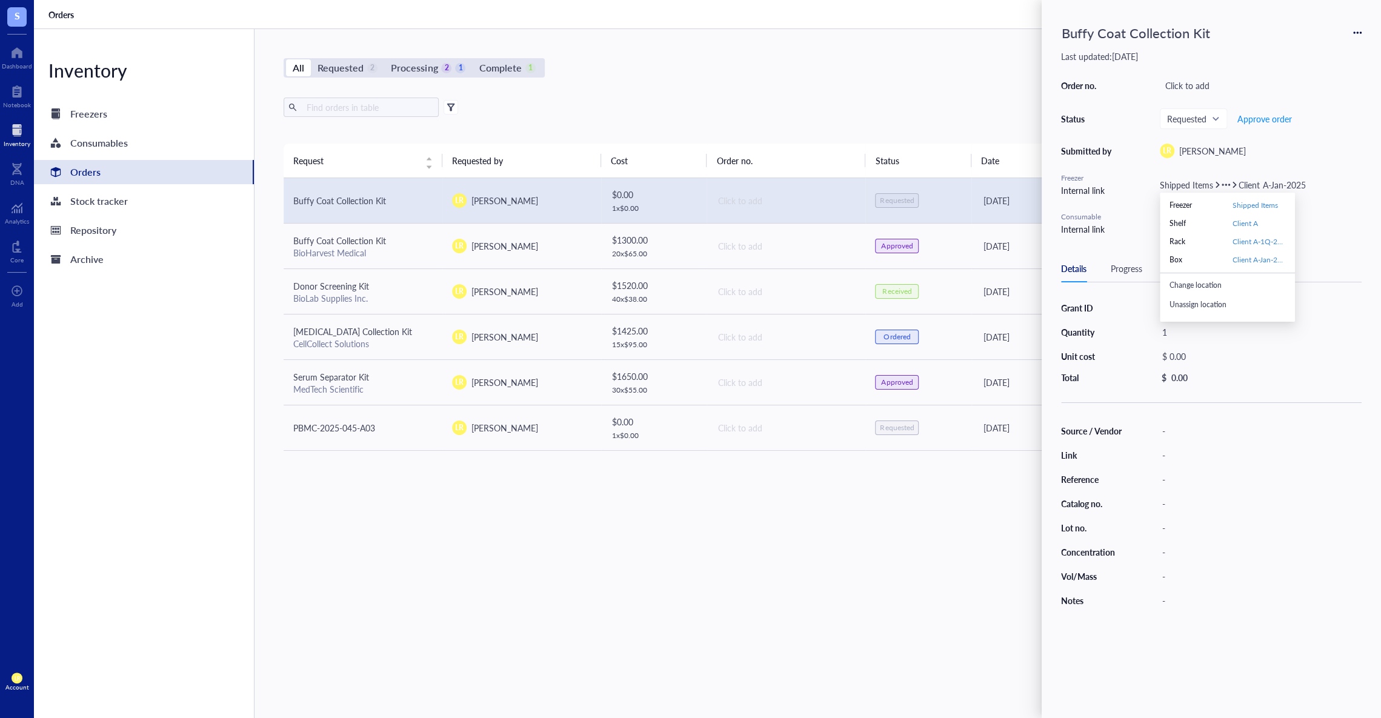
click at [1211, 302] on div "Unassign location" at bounding box center [1232, 304] width 125 height 19
click at [1200, 184] on div "Click to assign" at bounding box center [1261, 184] width 202 height 13
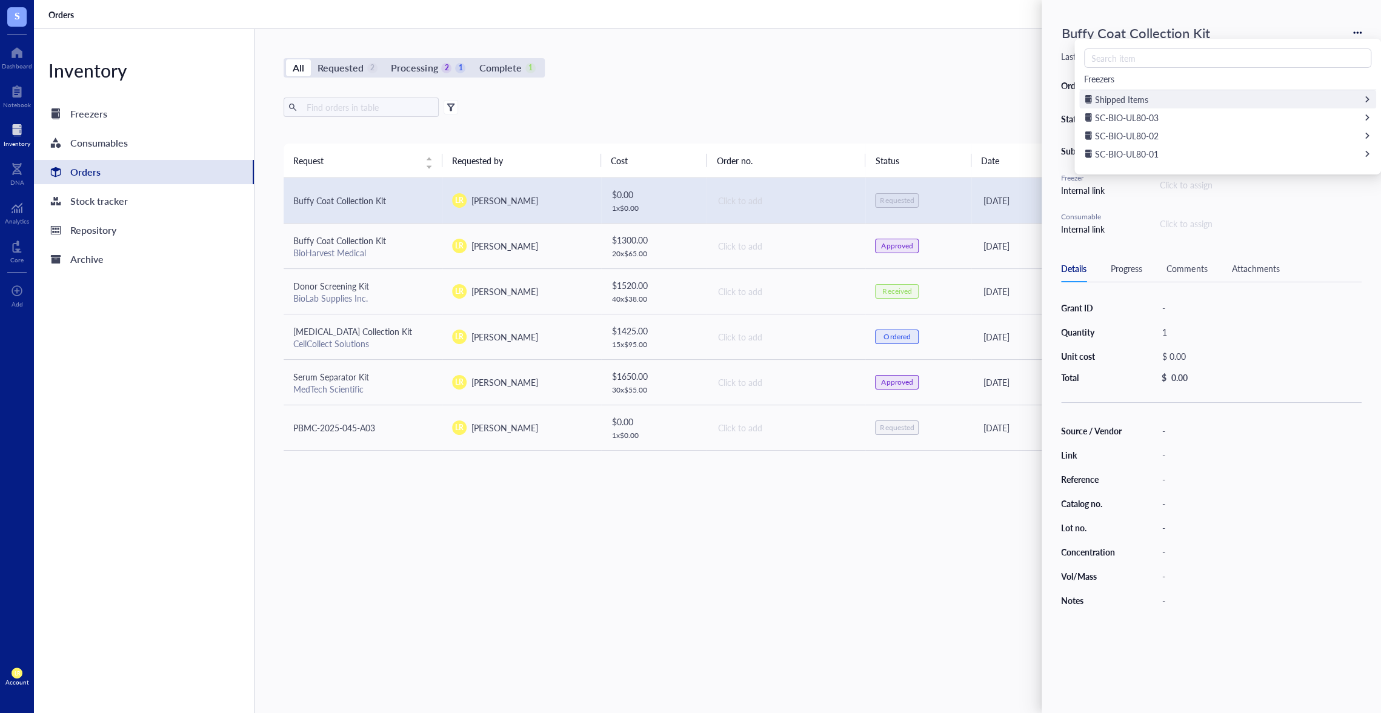
click at [1217, 101] on div "Shipped Items" at bounding box center [1228, 99] width 297 height 18
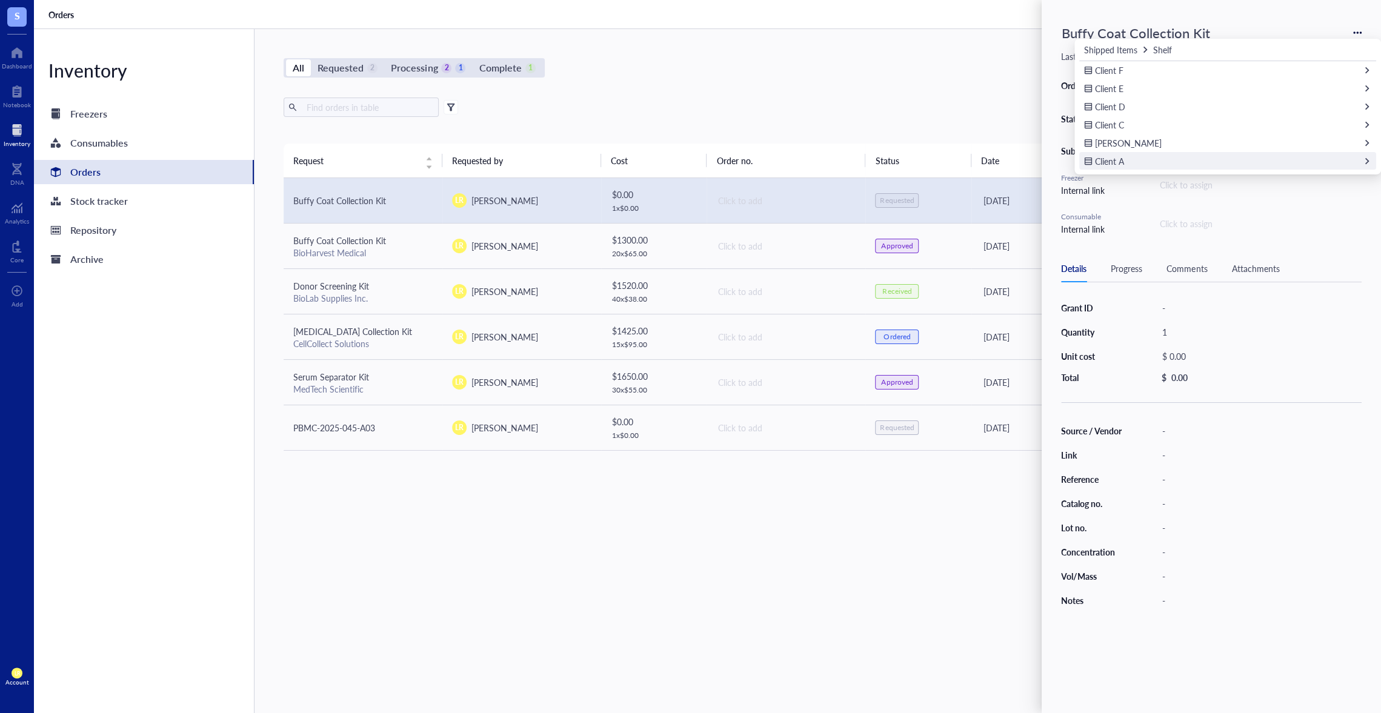
click at [1212, 158] on div "Client A" at bounding box center [1228, 161] width 297 height 18
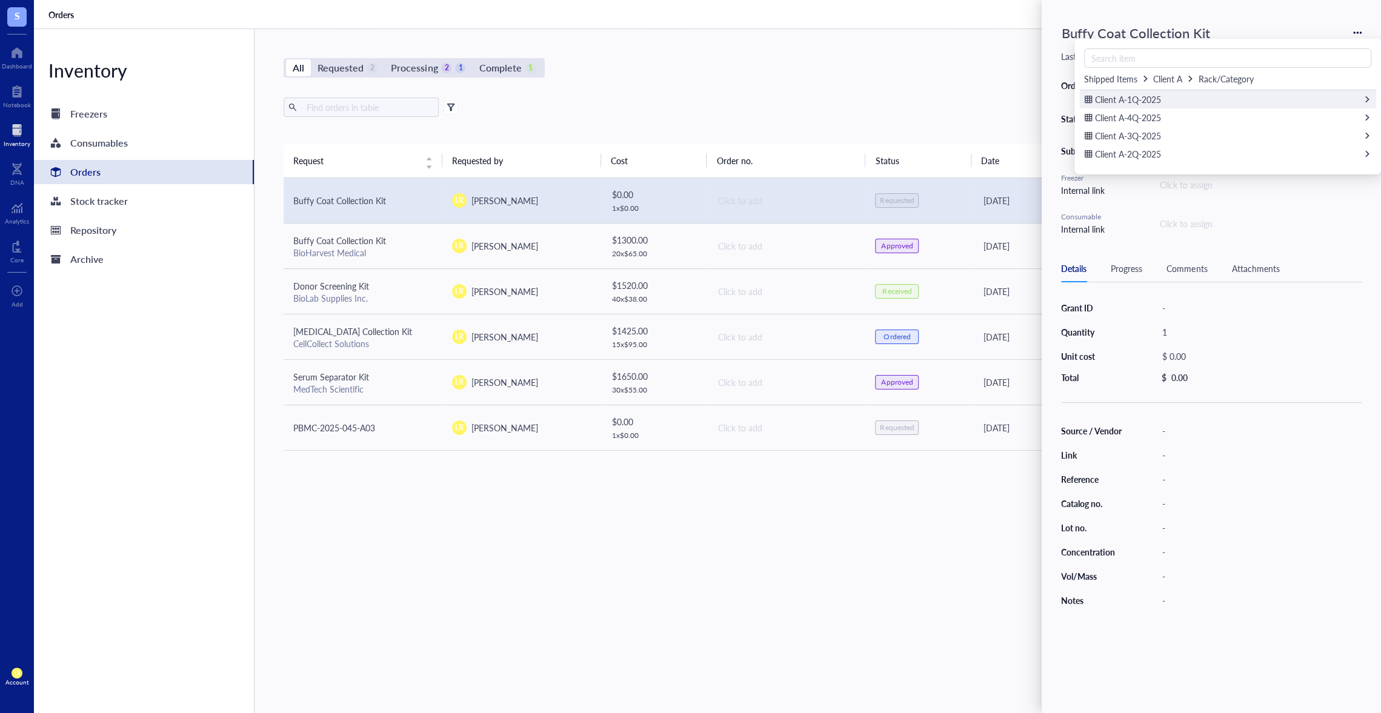
click at [1254, 99] on div "Client A-1Q-2025" at bounding box center [1228, 99] width 297 height 18
click at [1281, 94] on div "Client A-Jan-2025" at bounding box center [1228, 99] width 297 height 18
click at [1178, 119] on button "Add new item" at bounding box center [1227, 120] width 287 height 19
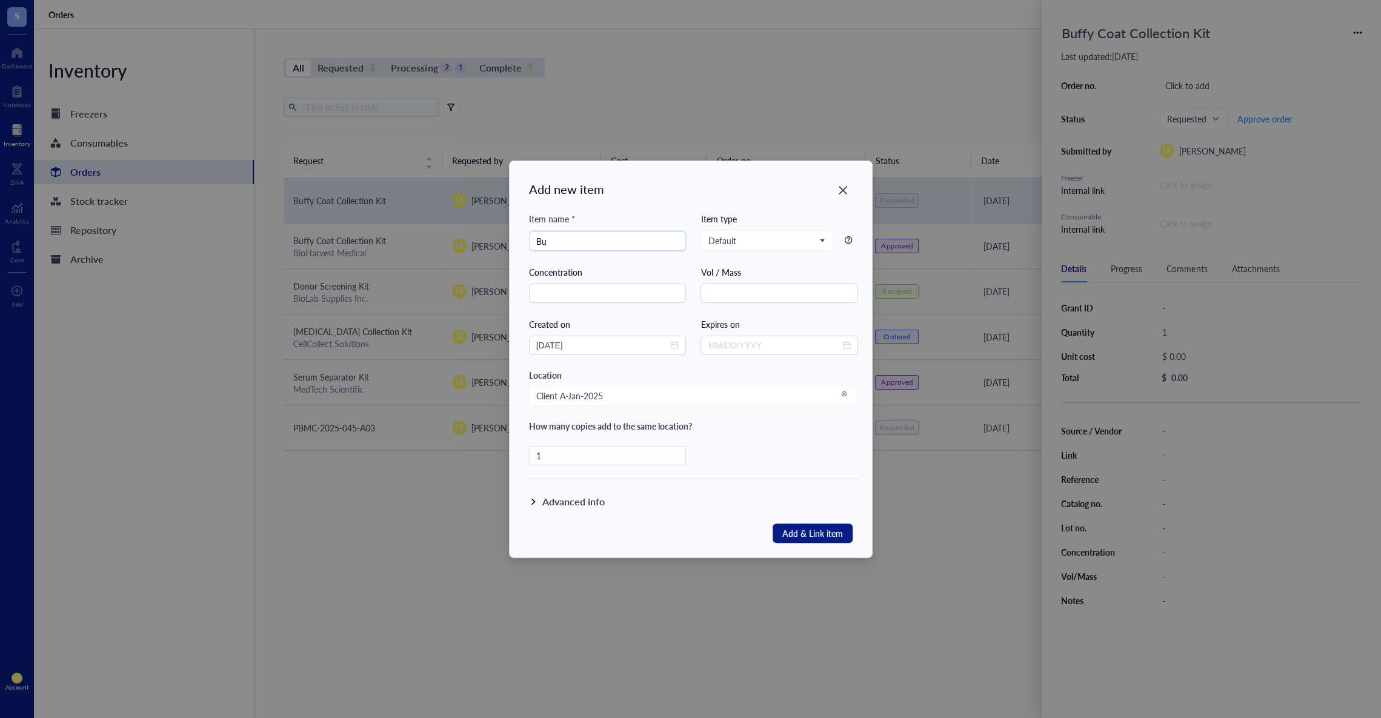
type input "B"
type input "K"
type input "B"
type input "Kit A"
click at [761, 483] on div "Advanced info" at bounding box center [694, 502] width 330 height 44
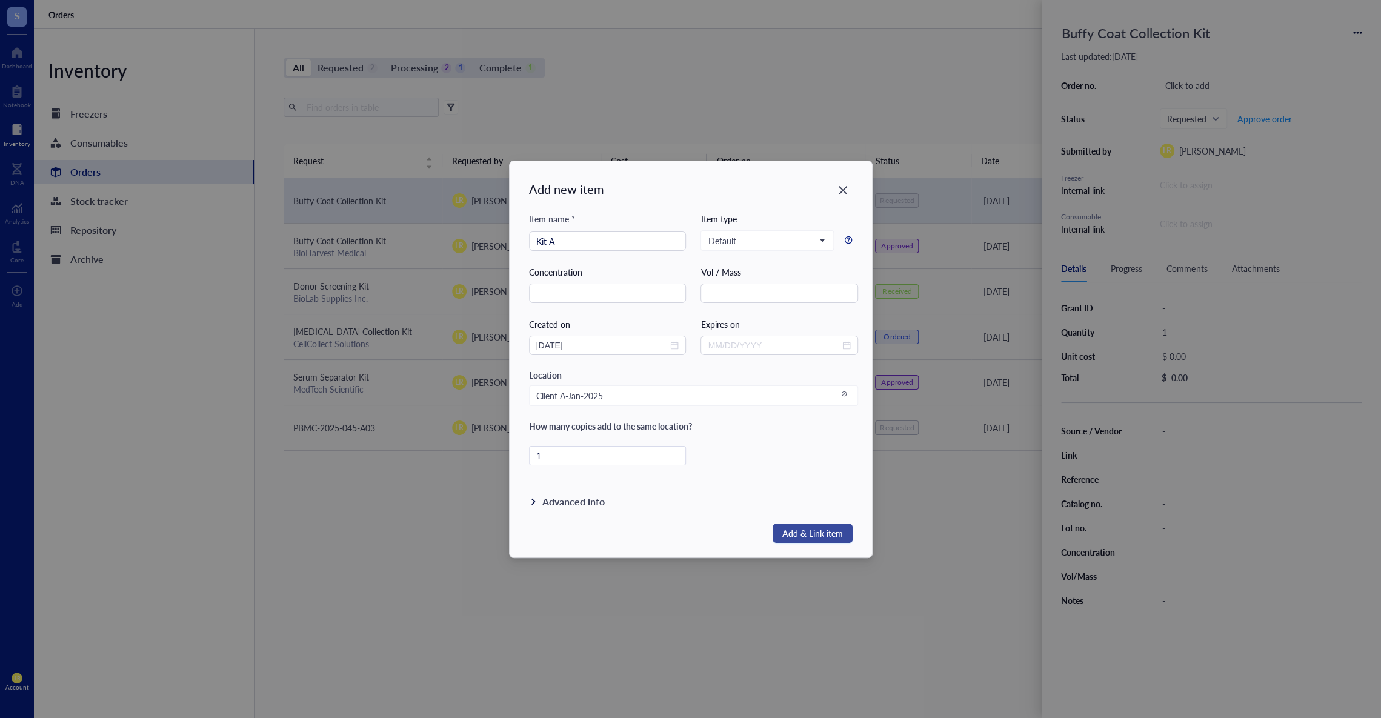
click at [796, 527] on span "Add & Link item" at bounding box center [813, 534] width 61 height 16
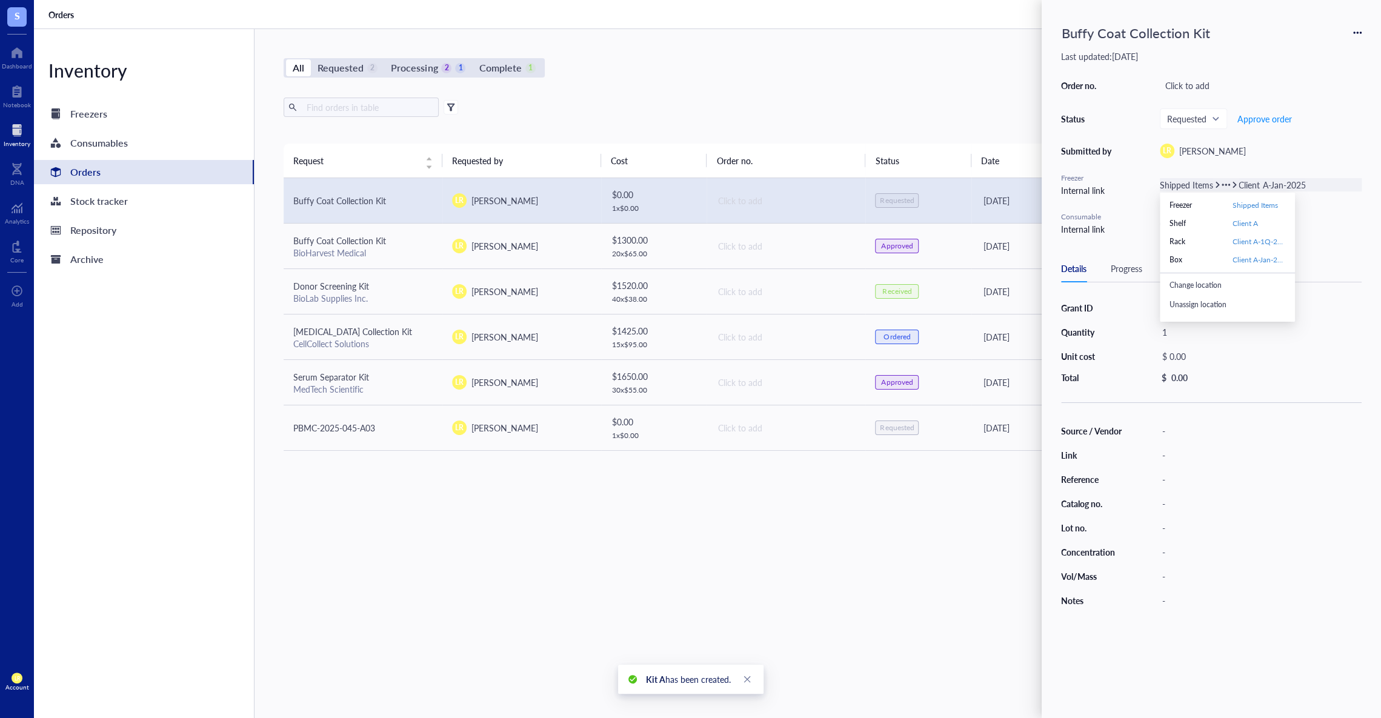
click at [1277, 179] on span "Client A-Jan-2025" at bounding box center [1272, 185] width 67 height 12
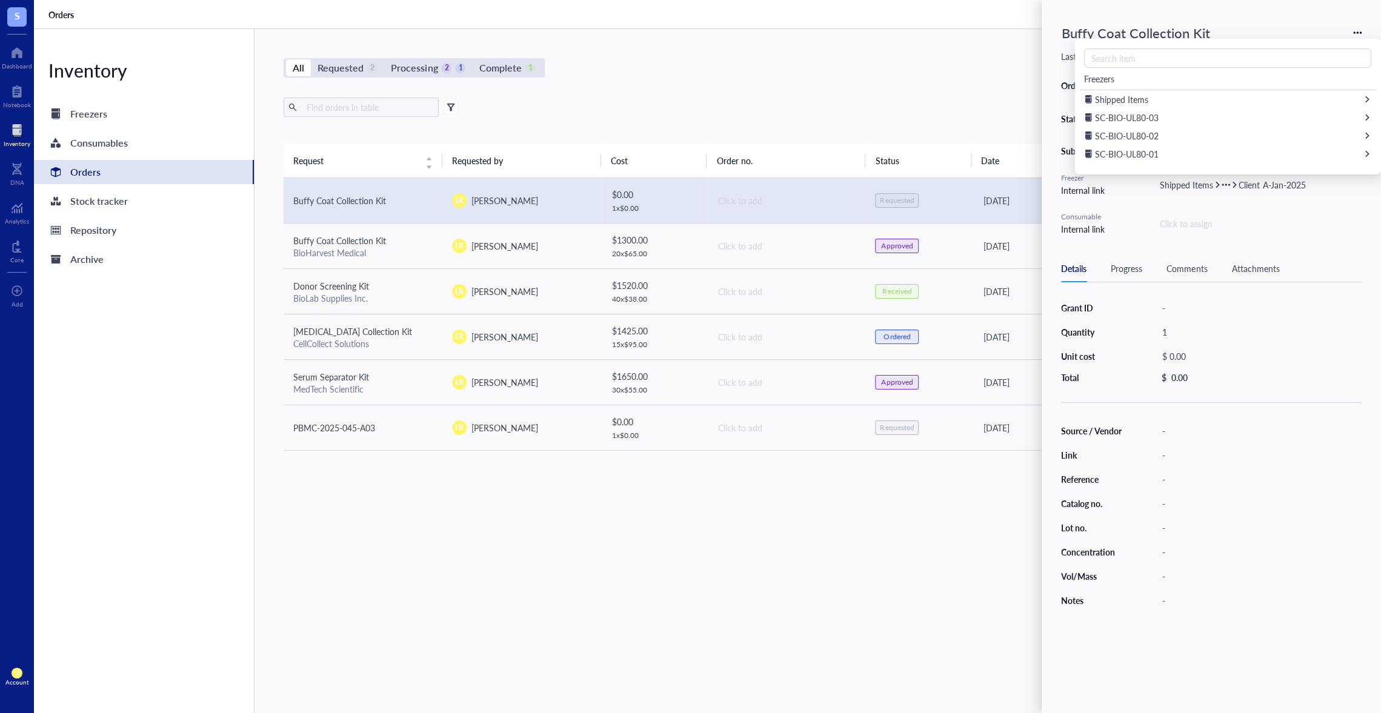
click at [857, 41] on div "All Requested 2 Processing 2 1 Complete 1 New order Export Open archive Request…" at bounding box center [787, 371] width 1064 height 684
